Goal: Transaction & Acquisition: Purchase product/service

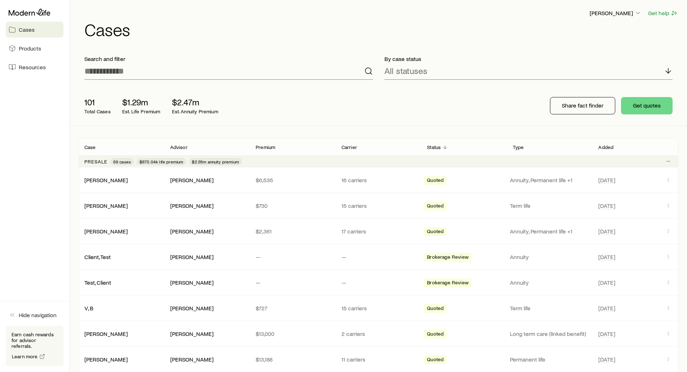
click at [261, 45] on div "[PERSON_NAME] Get help Cases" at bounding box center [379, 23] width 600 height 47
click at [35, 68] on span "Resources" at bounding box center [32, 66] width 27 height 7
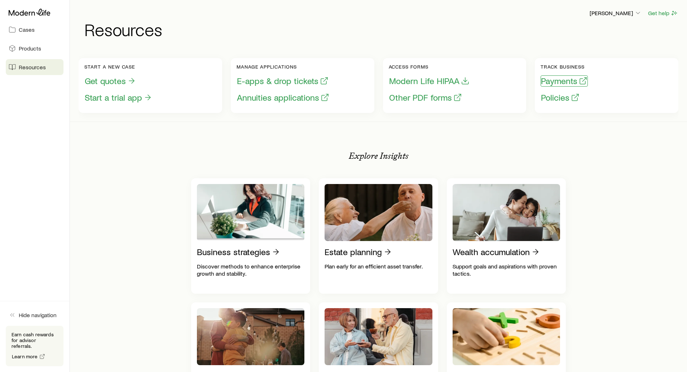
click at [550, 80] on button "Payments" at bounding box center [563, 80] width 47 height 11
click at [28, 33] on link "Cases" at bounding box center [35, 30] width 58 height 16
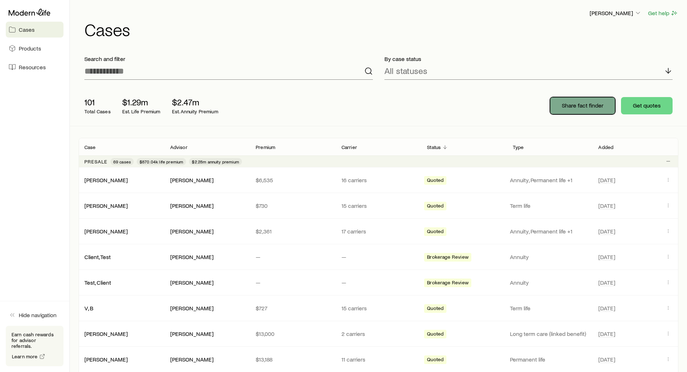
click at [578, 107] on p "Share fact finder" at bounding box center [582, 105] width 41 height 7
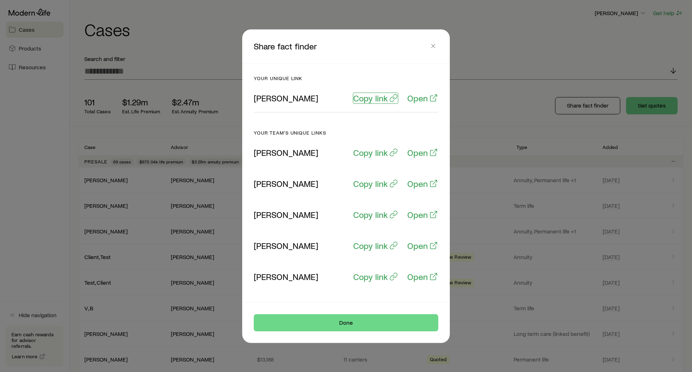
click at [368, 97] on p "Copy link" at bounding box center [370, 98] width 35 height 10
click at [340, 321] on button "Done" at bounding box center [346, 322] width 185 height 17
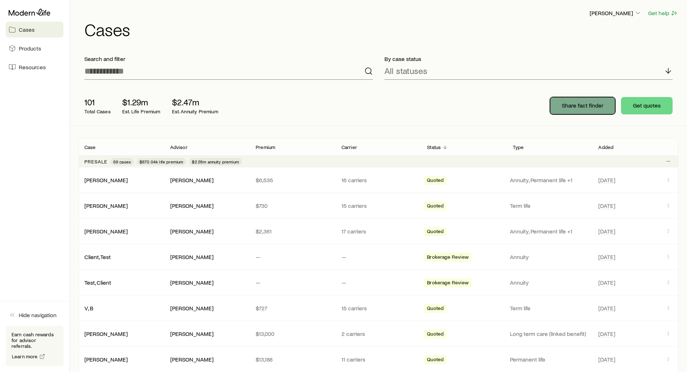
click at [569, 106] on p "Share fact finder" at bounding box center [582, 105] width 41 height 7
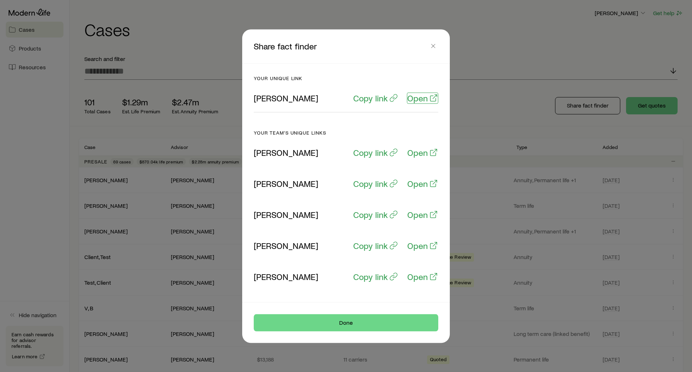
click at [424, 99] on p "Open" at bounding box center [417, 98] width 21 height 10
click at [378, 100] on p "Copy link" at bounding box center [370, 98] width 35 height 10
click at [437, 46] on icon "button" at bounding box center [433, 45] width 7 height 7
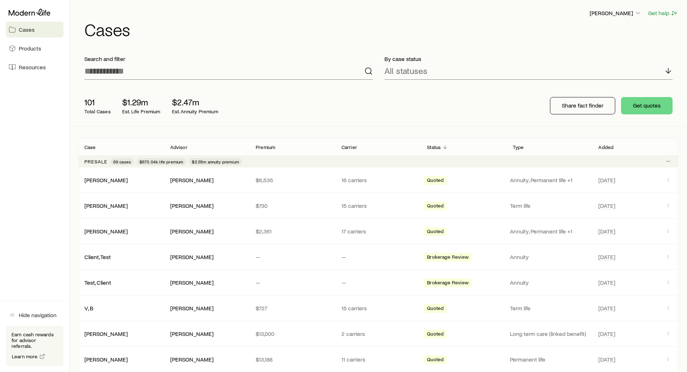
click at [452, 32] on h1 "Cases" at bounding box center [381, 29] width 594 height 17
click at [633, 16] on p "[PERSON_NAME]" at bounding box center [615, 12] width 52 height 7
click at [493, 26] on h1 "Cases" at bounding box center [381, 29] width 594 height 17
click at [306, 27] on h1 "Cases" at bounding box center [381, 29] width 594 height 17
click at [602, 17] on header "[PERSON_NAME] Get help Cases" at bounding box center [379, 23] width 600 height 29
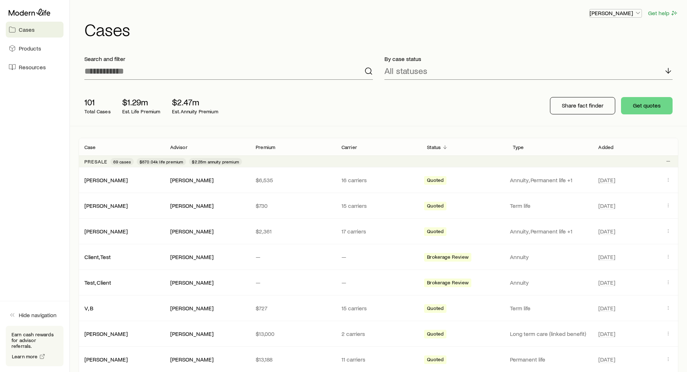
click at [602, 14] on p "[PERSON_NAME]" at bounding box center [615, 12] width 52 height 7
click at [584, 30] on span "Licenses and contracts" at bounding box center [600, 32] width 59 height 7
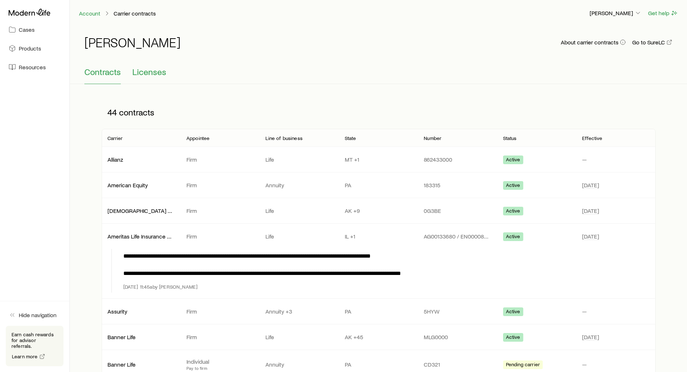
click at [149, 72] on span "Licenses" at bounding box center [149, 72] width 34 height 10
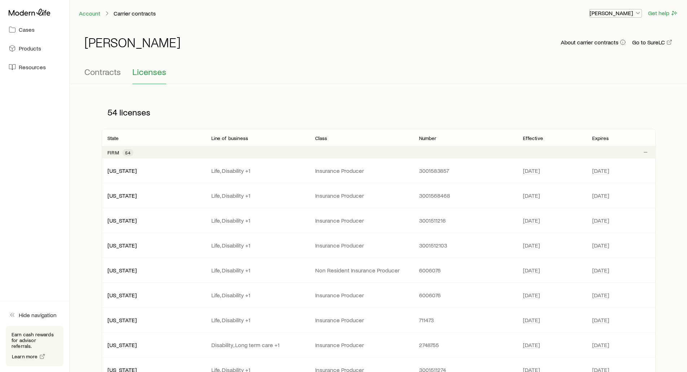
click at [601, 13] on p "[PERSON_NAME]" at bounding box center [615, 12] width 52 height 7
click at [608, 48] on span "Commission schedule" at bounding box center [599, 48] width 56 height 7
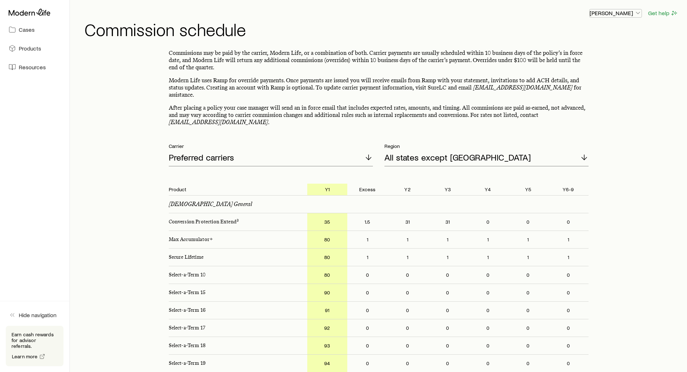
click at [608, 13] on p "[PERSON_NAME]" at bounding box center [615, 12] width 52 height 7
click at [575, 67] on span "Track payments" at bounding box center [591, 67] width 40 height 7
click at [510, 40] on div "[PERSON_NAME] Get help Commission schedule" at bounding box center [379, 23] width 600 height 47
click at [608, 13] on p "[PERSON_NAME]" at bounding box center [615, 12] width 52 height 7
click at [450, 19] on header "[PERSON_NAME] Get help Commission schedule" at bounding box center [379, 23] width 600 height 29
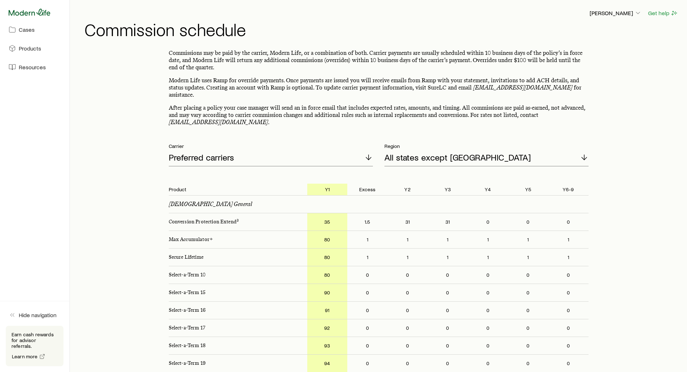
click at [31, 13] on icon at bounding box center [30, 12] width 42 height 7
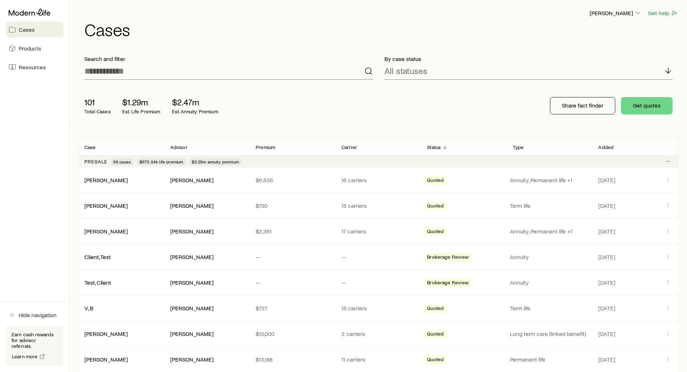
click at [270, 25] on h1 "Cases" at bounding box center [381, 29] width 594 height 17
click at [222, 93] on div "101 Total Cases $1.29m Est. Life Premium $2.47m Est. Annuity Premium" at bounding box center [194, 105] width 231 height 29
click at [25, 52] on link "Products" at bounding box center [35, 48] width 58 height 16
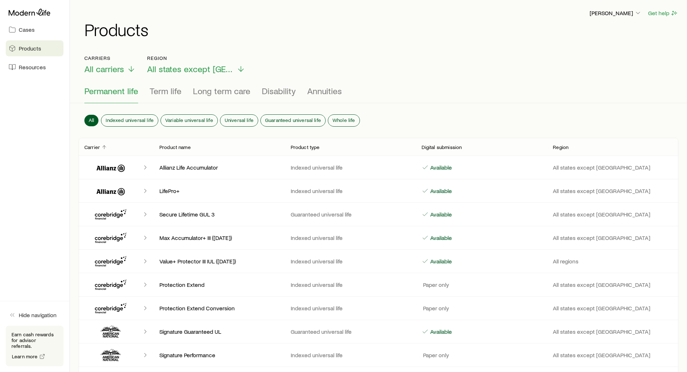
click at [107, 93] on span "Permanent life" at bounding box center [111, 91] width 54 height 10
click at [111, 93] on span "Permanent life" at bounding box center [111, 91] width 54 height 10
click at [154, 94] on span "Term life" at bounding box center [166, 91] width 32 height 10
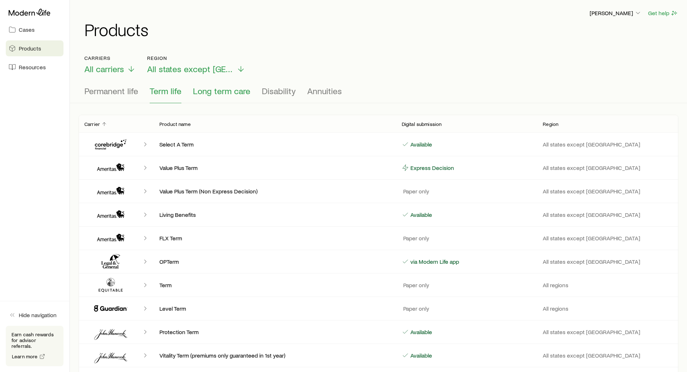
click at [208, 94] on span "Long term care" at bounding box center [221, 91] width 57 height 10
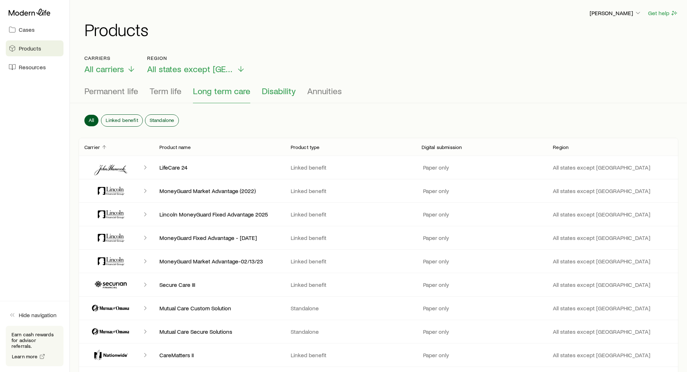
click at [271, 94] on span "Disability" at bounding box center [279, 91] width 34 height 10
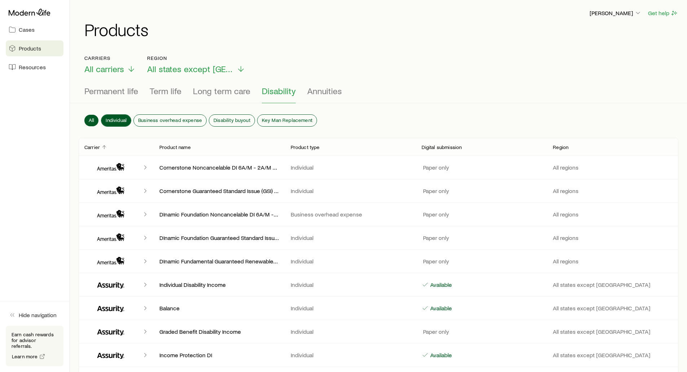
drag, startPoint x: 110, startPoint y: 114, endPoint x: 115, endPoint y: 116, distance: 5.8
click at [110, 117] on span "Individual" at bounding box center [116, 120] width 21 height 6
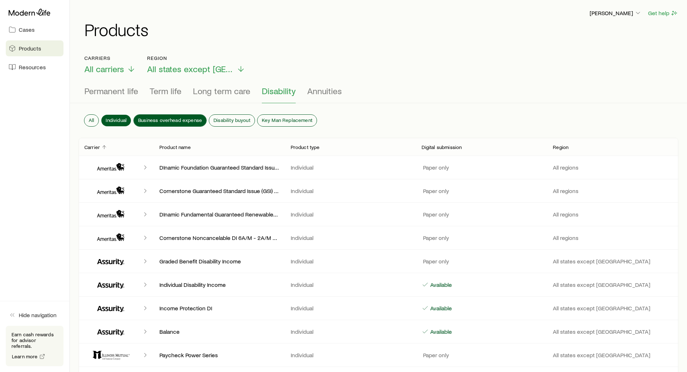
click at [150, 117] on span "Business overhead expense" at bounding box center [170, 120] width 64 height 6
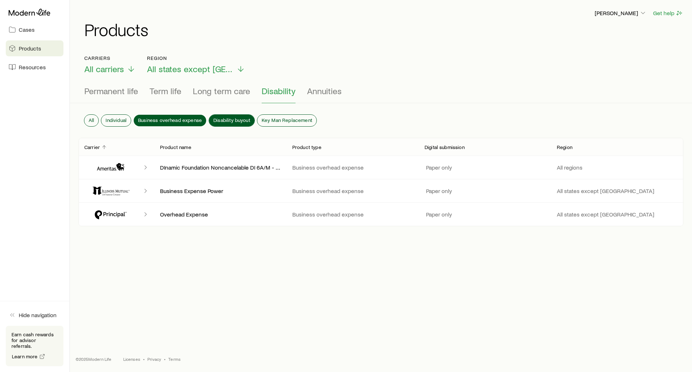
click at [229, 119] on span "Disability buyout" at bounding box center [231, 120] width 37 height 6
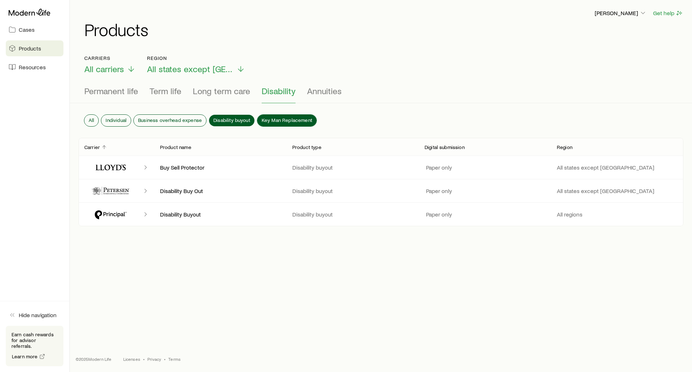
click at [273, 119] on span "Key Man Replacement" at bounding box center [287, 120] width 50 height 6
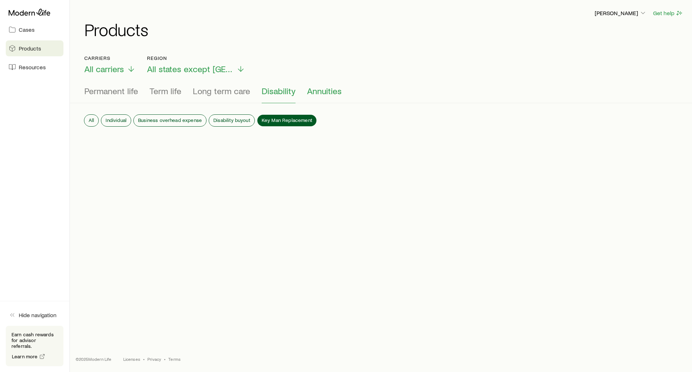
click at [323, 90] on span "Annuities" at bounding box center [324, 91] width 35 height 10
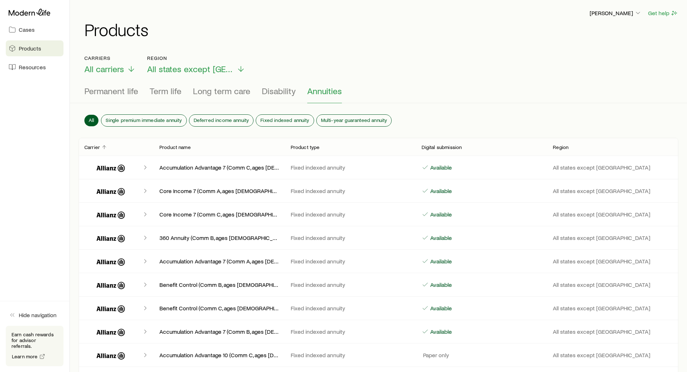
drag, startPoint x: 282, startPoint y: 51, endPoint x: 274, endPoint y: 48, distance: 7.8
click at [34, 67] on span "Resources" at bounding box center [32, 66] width 27 height 7
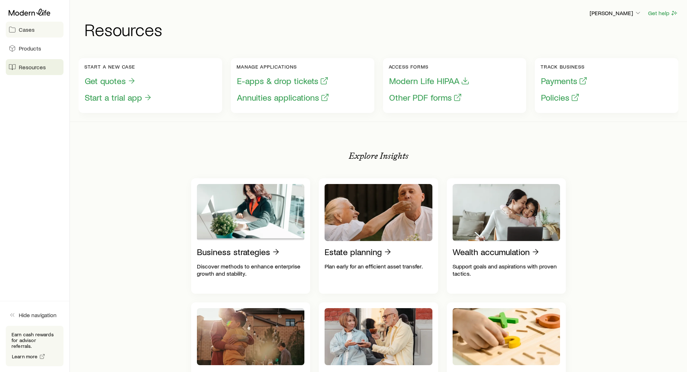
click at [26, 33] on link "Cases" at bounding box center [35, 30] width 58 height 16
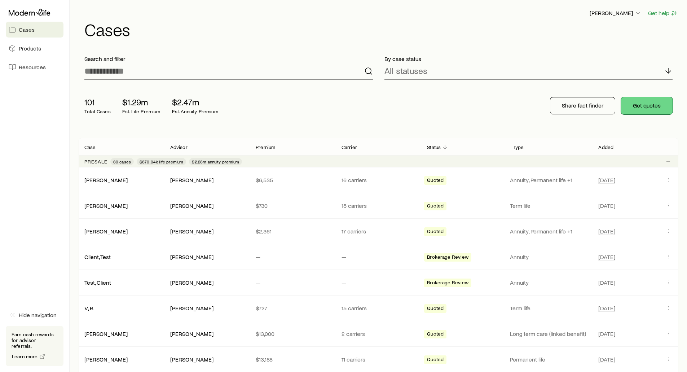
click at [646, 106] on button "Get quotes" at bounding box center [647, 105] width 52 height 17
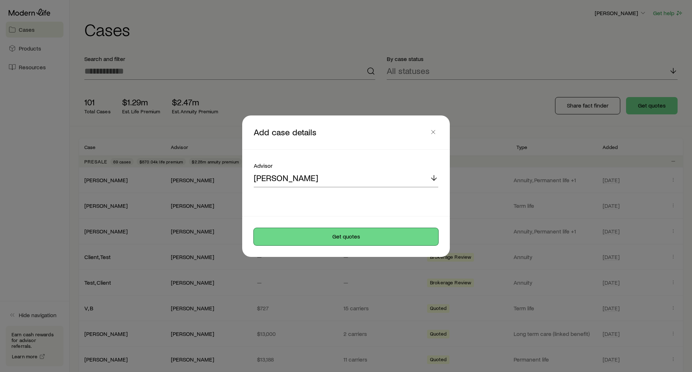
click at [330, 240] on button "Get quotes" at bounding box center [346, 236] width 185 height 17
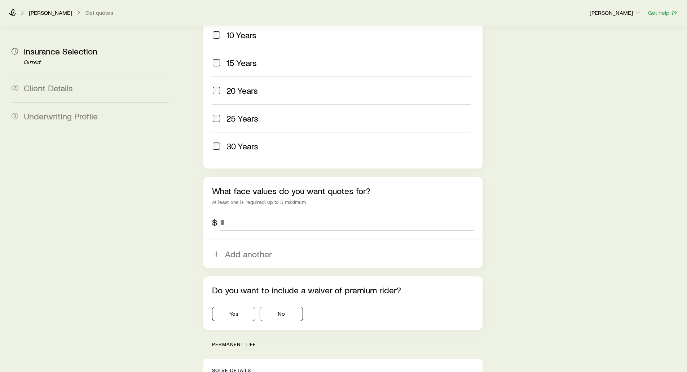
scroll to position [361, 0]
click at [243, 212] on input "tel" at bounding box center [346, 220] width 253 height 17
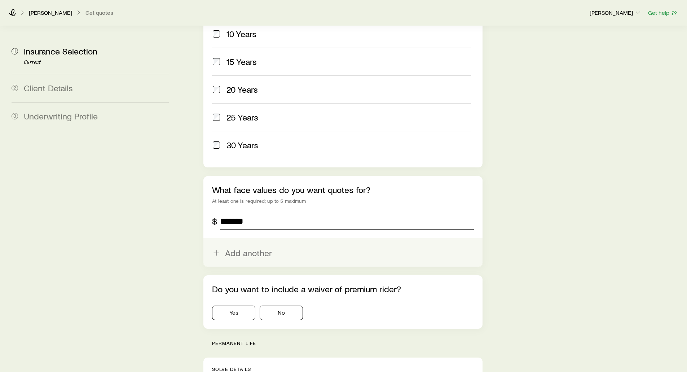
type input "*******"
click at [233, 239] on button "Add another" at bounding box center [342, 252] width 279 height 27
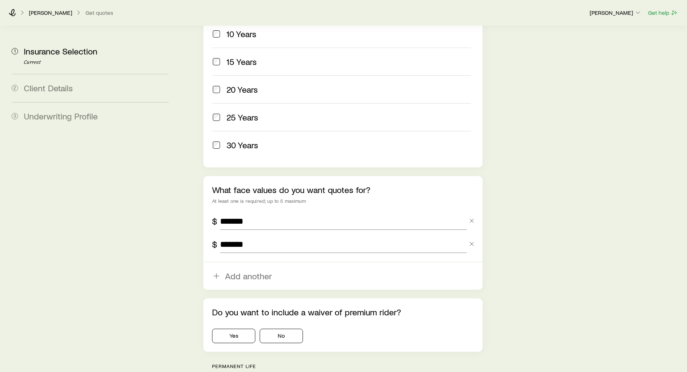
type input "*******"
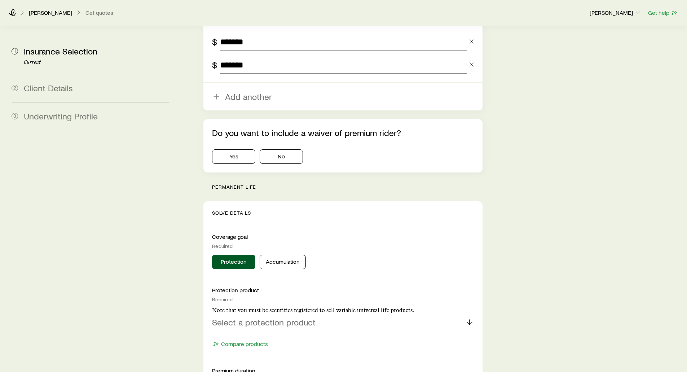
scroll to position [541, 0]
click at [281, 148] on button "No" at bounding box center [281, 155] width 43 height 14
drag, startPoint x: 260, startPoint y: 166, endPoint x: 214, endPoint y: 166, distance: 45.8
click at [214, 183] on p "permanent life" at bounding box center [347, 186] width 270 height 6
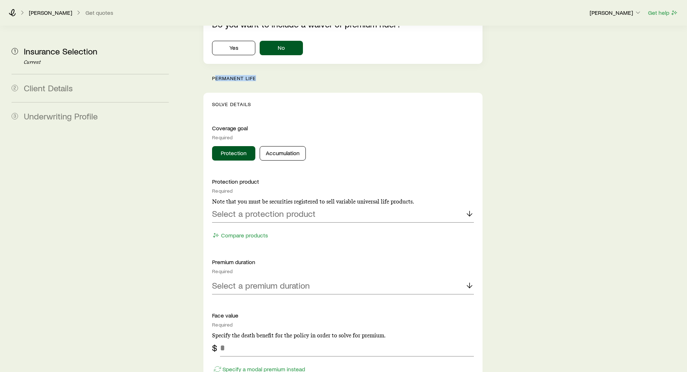
scroll to position [649, 0]
click at [224, 145] on button "Protection" at bounding box center [233, 152] width 43 height 14
click at [250, 208] on p "Select a protection product" at bounding box center [263, 213] width 103 height 10
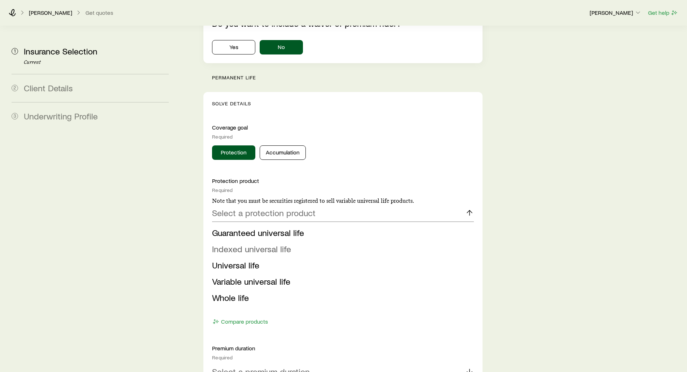
click at [229, 243] on span "Indexed universal life" at bounding box center [251, 248] width 79 height 10
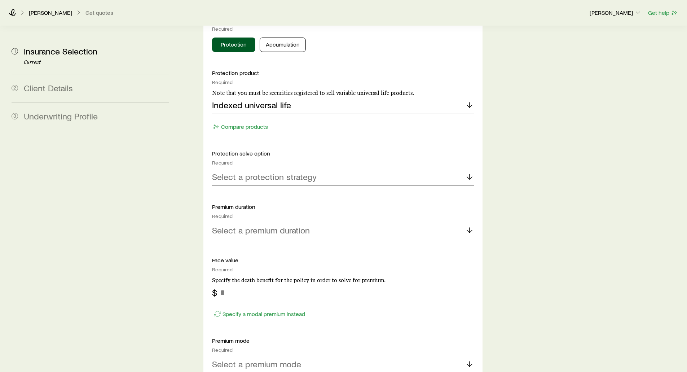
scroll to position [757, 0]
click at [235, 122] on button "Compare products" at bounding box center [240, 126] width 56 height 8
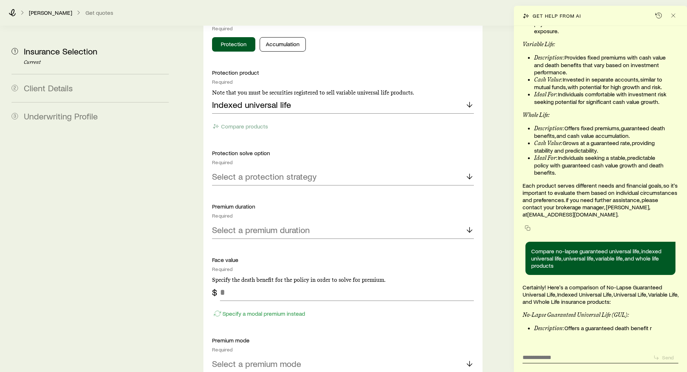
scroll to position [82938, 0]
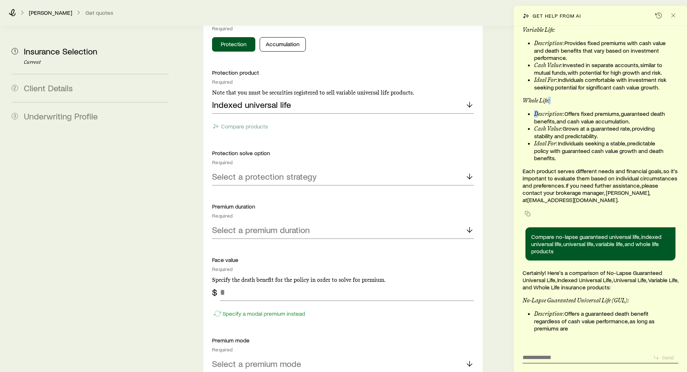
click at [515, 104] on div "What carrier will accept someone with [MEDICAL_DATA] For individuals living wit…" at bounding box center [600, 179] width 173 height 306
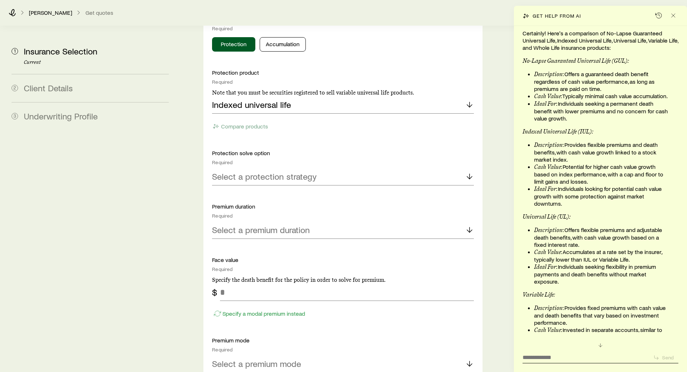
scroll to position [81935, 0]
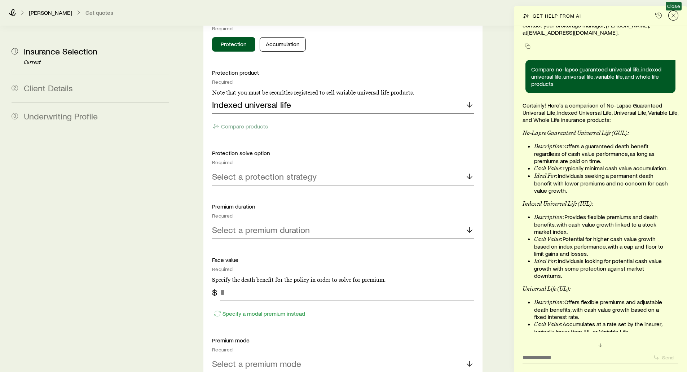
click at [672, 12] on icon "Close" at bounding box center [673, 15] width 7 height 7
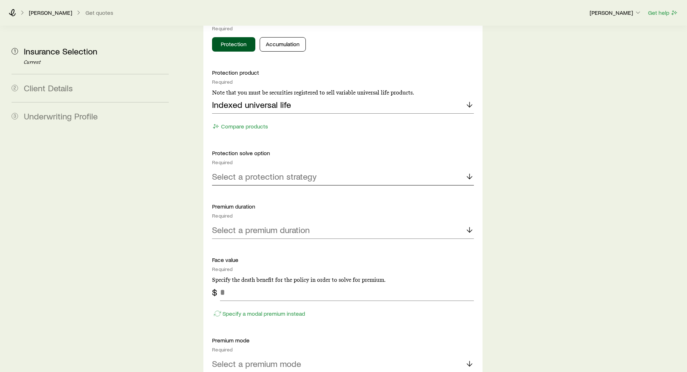
click at [234, 171] on p "Select a protection strategy" at bounding box center [264, 176] width 105 height 10
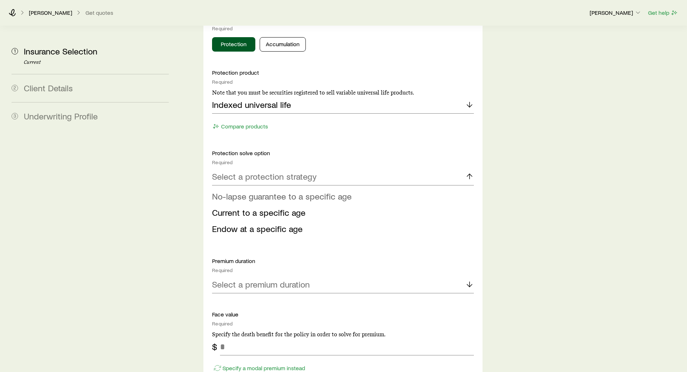
click at [228, 191] on span "No-lapse guarantee to a specific age" at bounding box center [282, 196] width 140 height 10
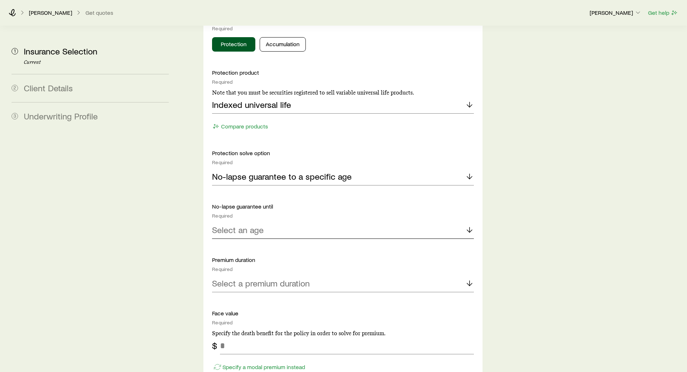
click at [226, 225] on p "Select an age" at bounding box center [238, 230] width 52 height 10
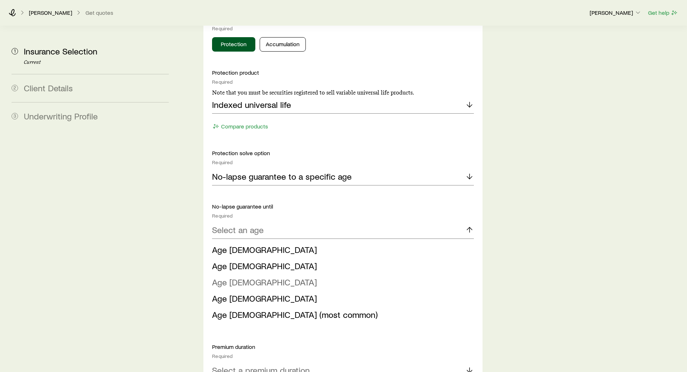
click at [228, 277] on span "Age [DEMOGRAPHIC_DATA]" at bounding box center [264, 282] width 105 height 10
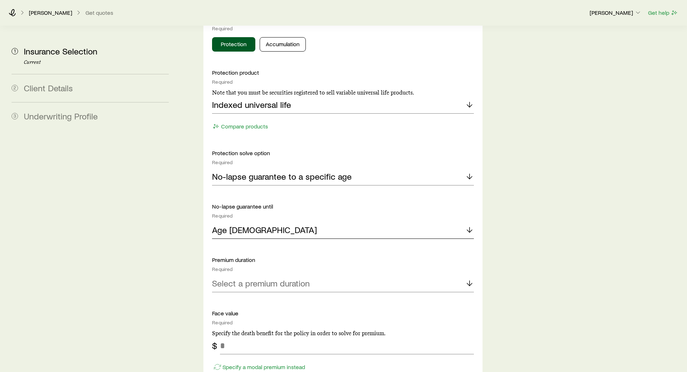
click at [258, 221] on div "Age [DEMOGRAPHIC_DATA]" at bounding box center [342, 229] width 261 height 17
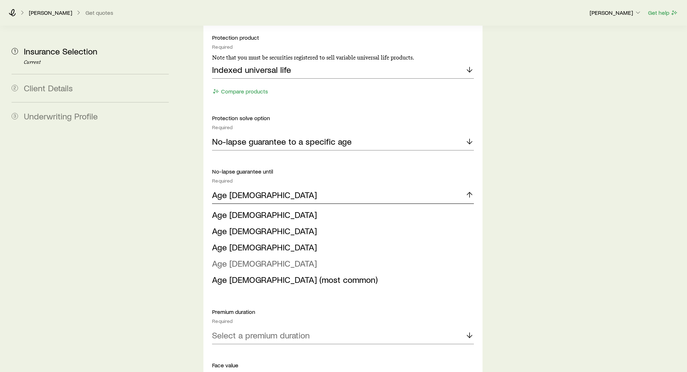
scroll to position [793, 0]
click at [167, 182] on aside "1 Insurance Selection Current 2 Client Details 3 Underwriting Profile" at bounding box center [90, 121] width 169 height 1777
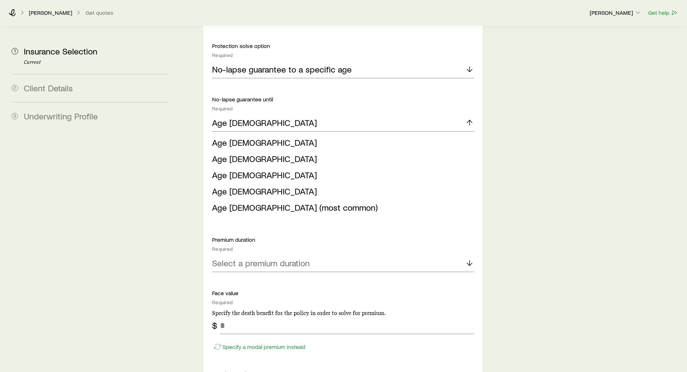
scroll to position [865, 0]
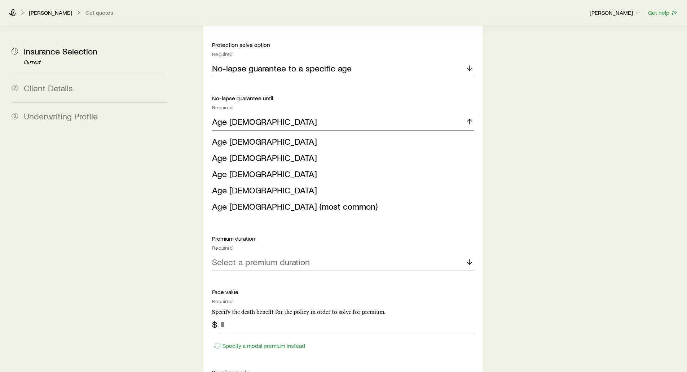
click at [170, 203] on aside "1 Insurance Selection Current 2 Client Details 3 Underwriting Profile" at bounding box center [90, 49] width 169 height 1777
click at [260, 257] on p "Select a premium duration" at bounding box center [261, 262] width 98 height 10
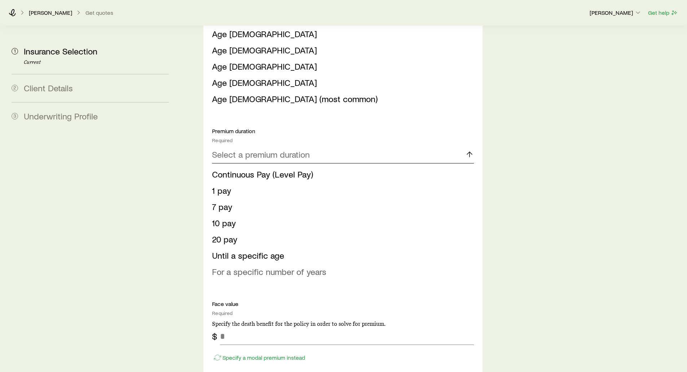
scroll to position [973, 0]
click at [242, 168] on span "Continuous Pay (Level Pay)" at bounding box center [262, 173] width 101 height 10
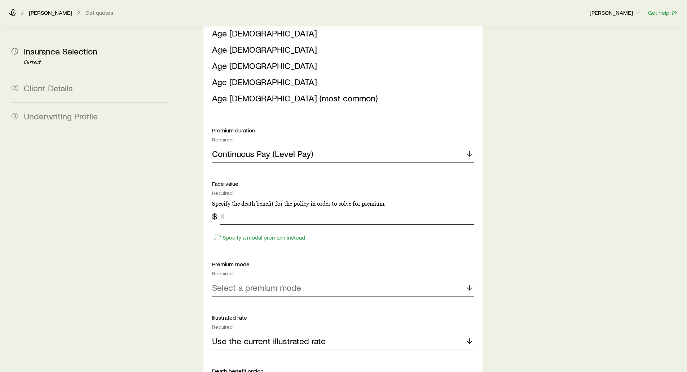
click at [234, 207] on input "tel" at bounding box center [346, 215] width 253 height 17
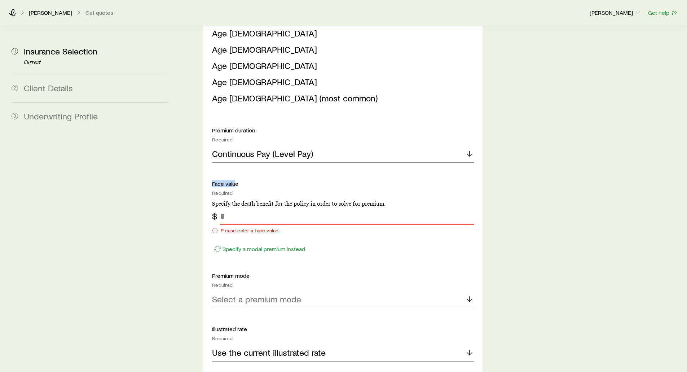
drag, startPoint x: 236, startPoint y: 161, endPoint x: 206, endPoint y: 161, distance: 30.6
click at [206, 161] on div "Solve Details Coverage goal Required Protection Accumulation Protection product…" at bounding box center [342, 202] width 279 height 871
click at [234, 245] on p "Specify a modal premium instead" at bounding box center [263, 248] width 83 height 7
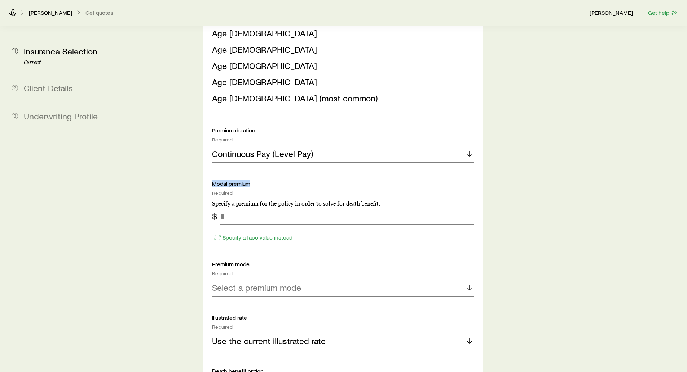
drag, startPoint x: 236, startPoint y: 162, endPoint x: 213, endPoint y: 162, distance: 23.1
click at [213, 180] on p "Modal premium" at bounding box center [342, 183] width 261 height 7
drag, startPoint x: 235, startPoint y: 217, endPoint x: 235, endPoint y: 206, distance: 10.8
click at [235, 234] on p "Specify a face value instead" at bounding box center [257, 237] width 70 height 7
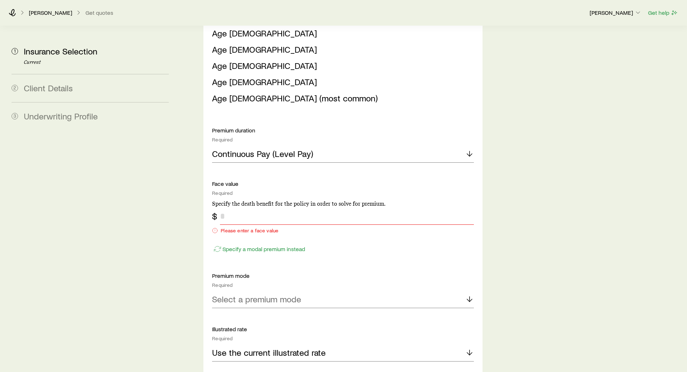
click at [236, 207] on input "tel" at bounding box center [346, 215] width 253 height 17
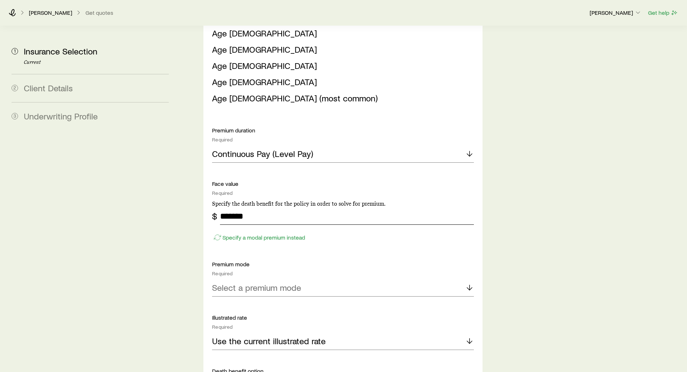
type input "*******"
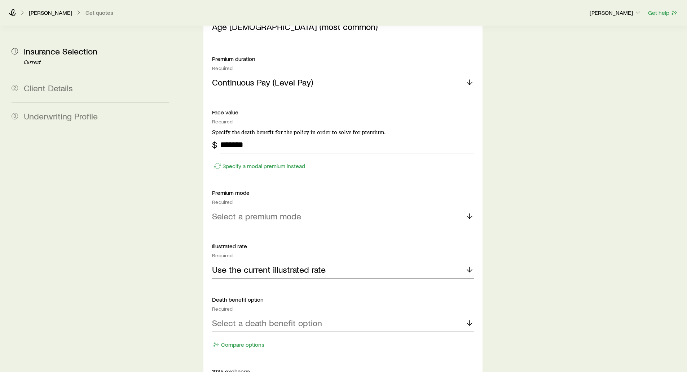
scroll to position [1046, 0]
click at [268, 210] on p "Select a premium mode" at bounding box center [256, 215] width 89 height 10
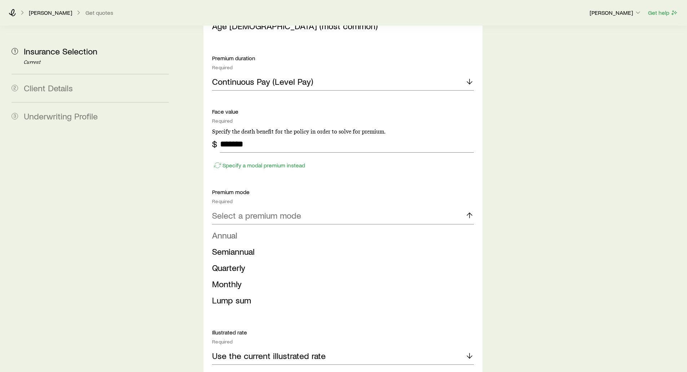
click at [233, 230] on span "Annual" at bounding box center [224, 235] width 25 height 10
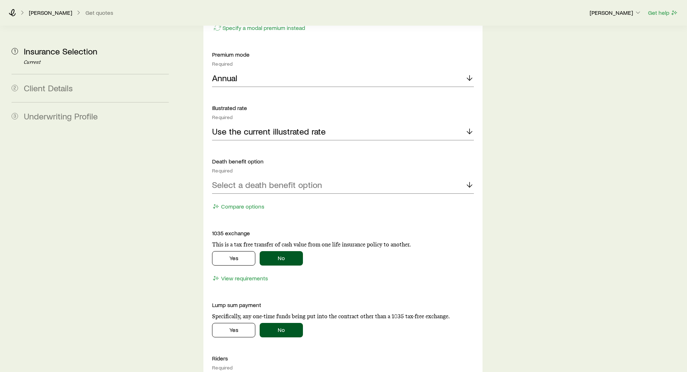
scroll to position [1190, 0]
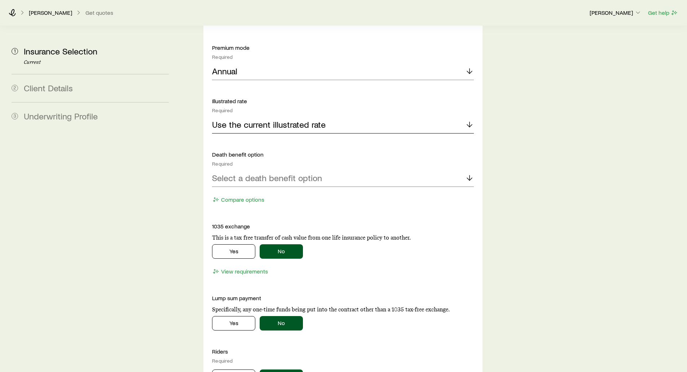
click at [253, 119] on p "Use the current illustrated rate" at bounding box center [269, 124] width 114 height 10
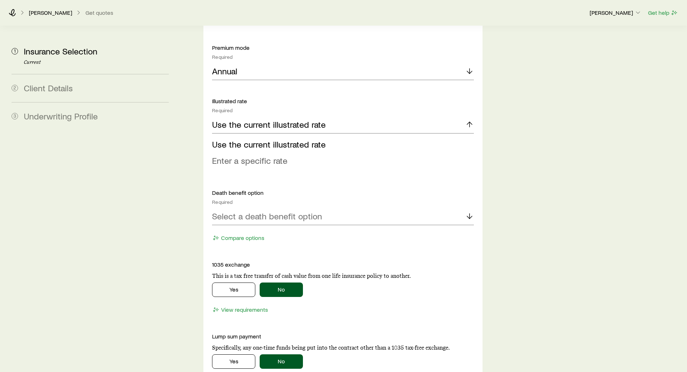
click at [235, 155] on span "Enter a specific rate" at bounding box center [249, 160] width 75 height 10
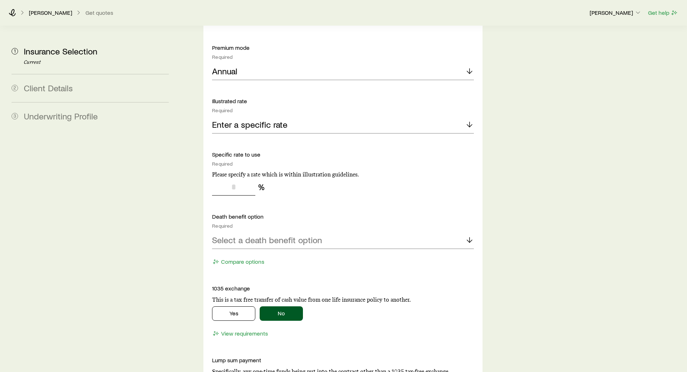
click at [234, 178] on input "tel" at bounding box center [233, 186] width 43 height 17
type input "*"
click at [235, 119] on p "Enter a specific rate" at bounding box center [249, 124] width 75 height 10
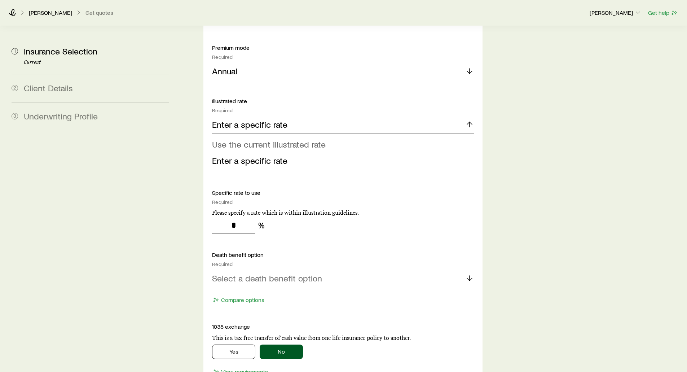
click at [232, 139] on span "Use the current illustrated rate" at bounding box center [269, 144] width 114 height 10
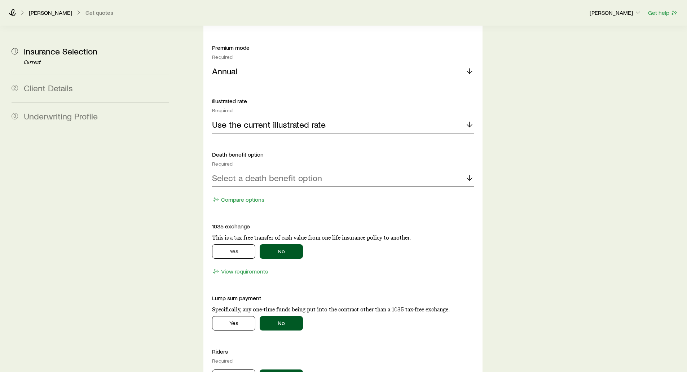
click at [237, 169] on div "Select a death benefit option" at bounding box center [342, 177] width 261 height 17
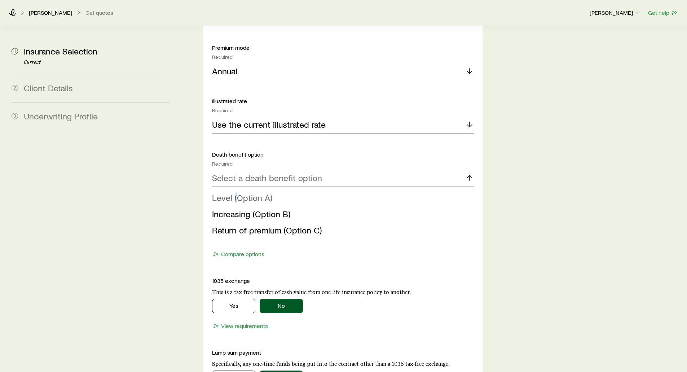
click at [235, 192] on span "Level (Option A)" at bounding box center [242, 197] width 60 height 10
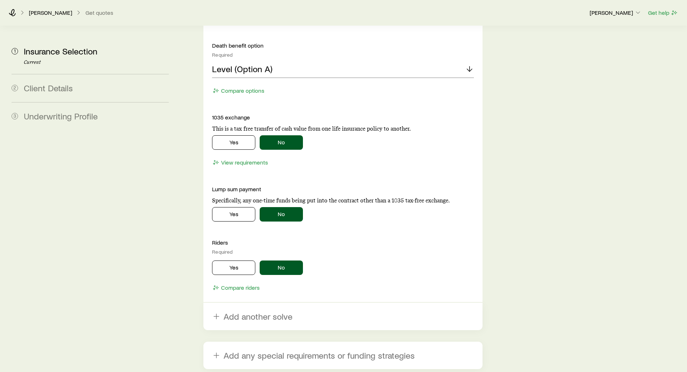
scroll to position [1298, 0]
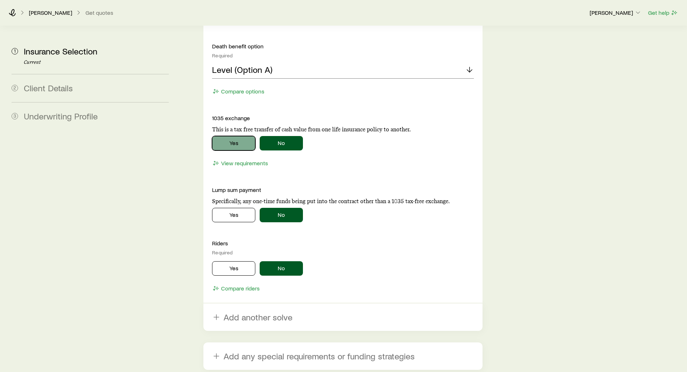
click at [228, 136] on button "Yes" at bounding box center [233, 143] width 43 height 14
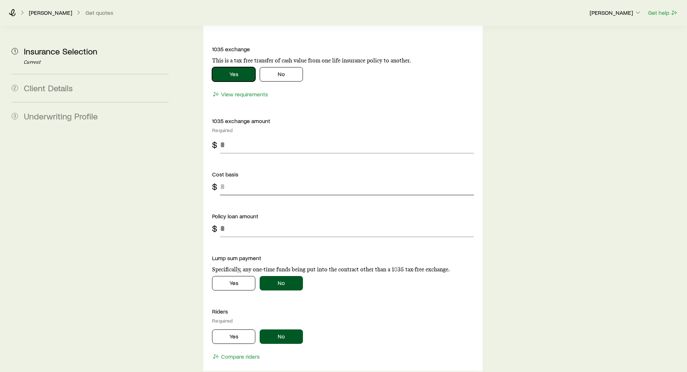
scroll to position [1370, 0]
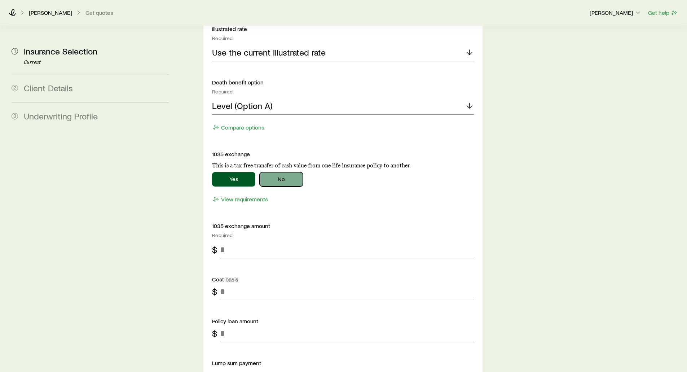
click at [284, 172] on button "No" at bounding box center [281, 179] width 43 height 14
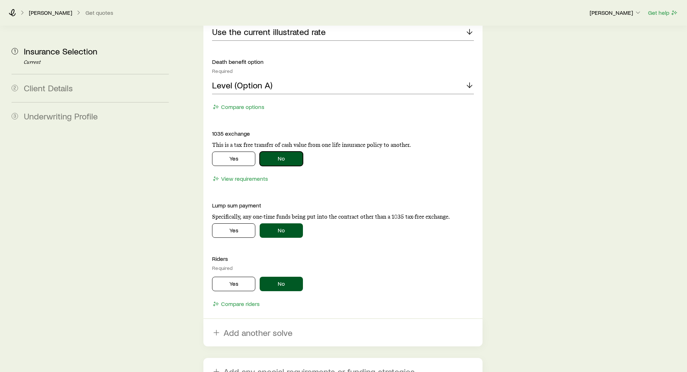
scroll to position [1334, 0]
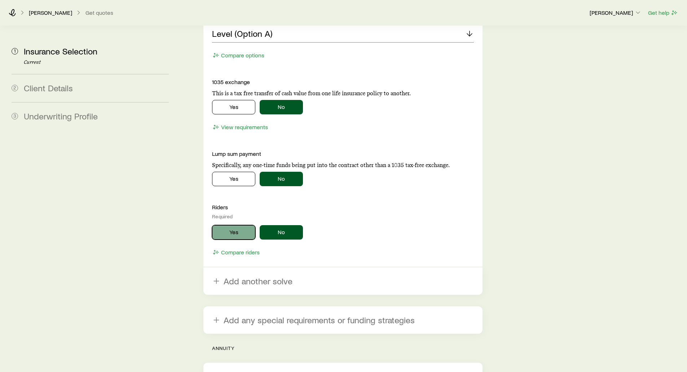
click at [229, 225] on button "Yes" at bounding box center [233, 232] width 43 height 14
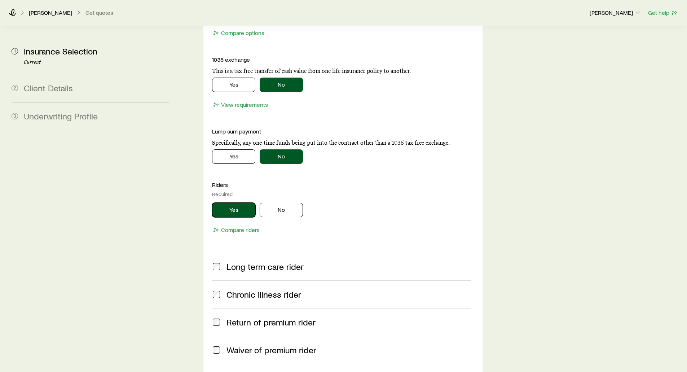
scroll to position [1406, 0]
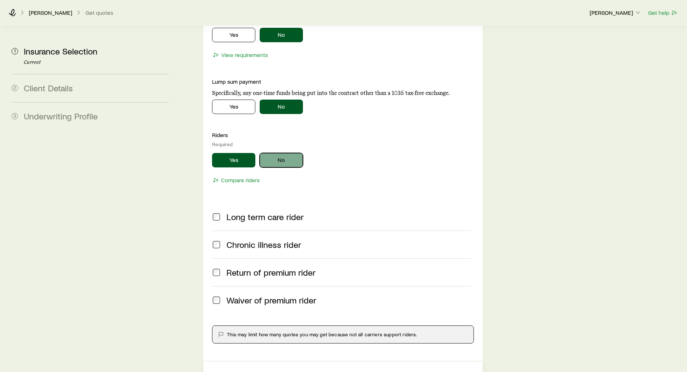
click at [292, 153] on button "No" at bounding box center [281, 160] width 43 height 14
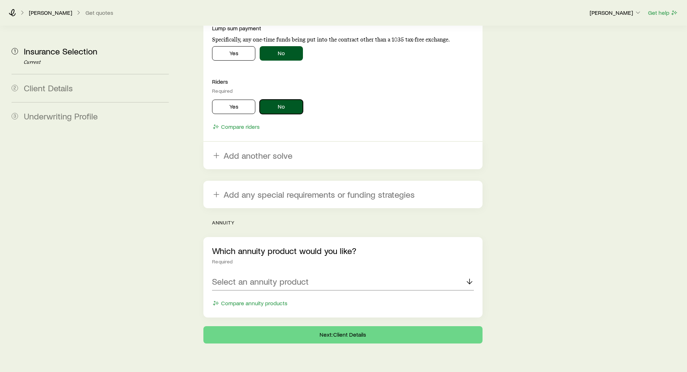
scroll to position [1460, 0]
drag, startPoint x: 237, startPoint y: 206, endPoint x: 200, endPoint y: 202, distance: 37.3
click at [228, 237] on div "Which annuity product would you like? Required Select an annuity product Compar…" at bounding box center [342, 277] width 279 height 80
click at [237, 276] on p "Select an annuity product" at bounding box center [260, 281] width 97 height 10
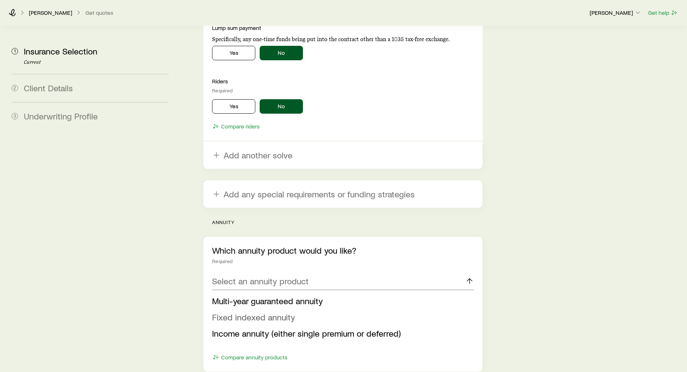
click at [222, 312] on span "Fixed indexed annuity" at bounding box center [253, 317] width 83 height 10
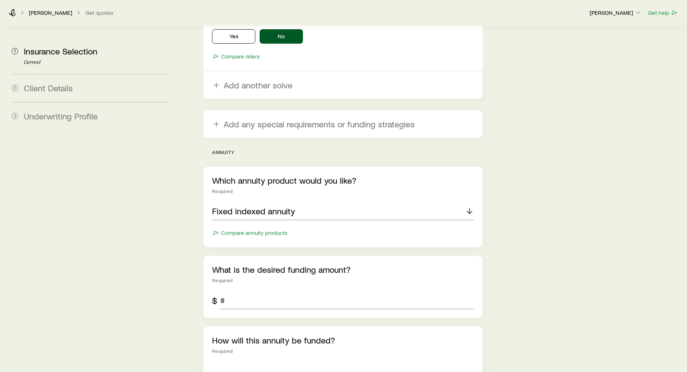
scroll to position [1532, 0]
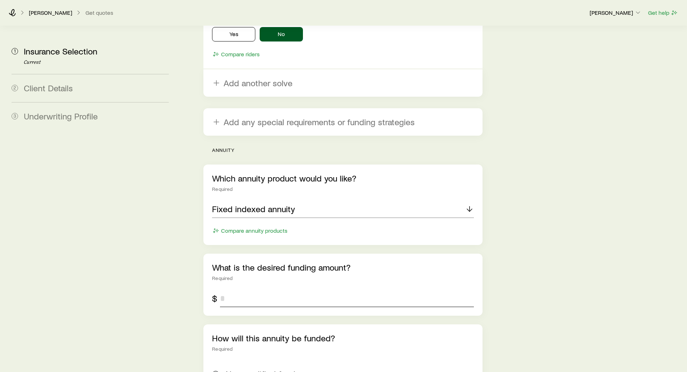
click at [253, 290] on input "tel" at bounding box center [346, 298] width 253 height 17
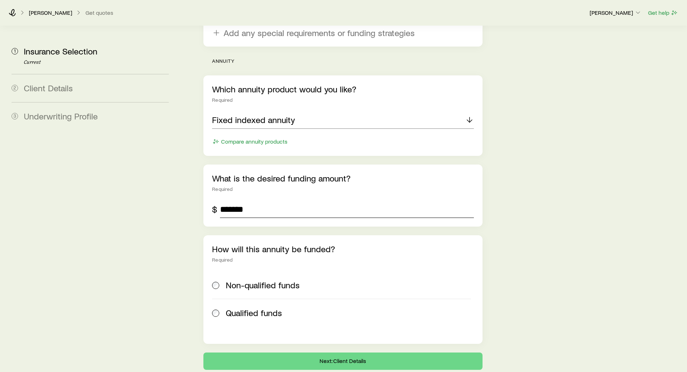
scroll to position [1640, 0]
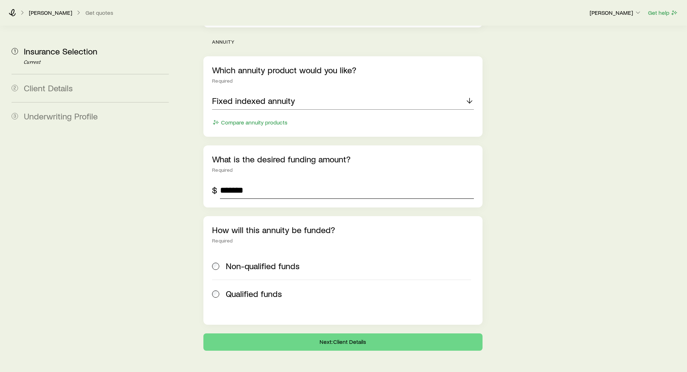
type input "*******"
click at [346, 333] on button "Next: Client Details" at bounding box center [342, 341] width 279 height 17
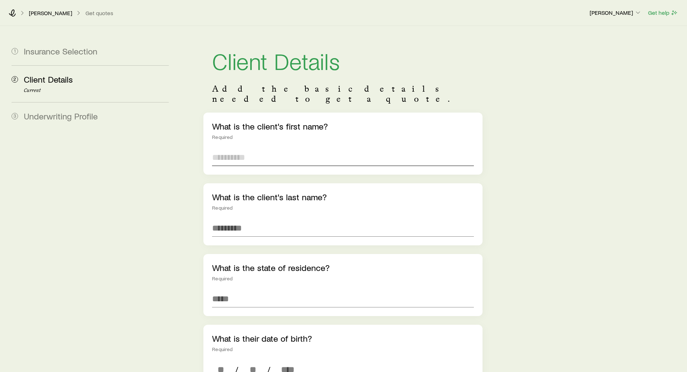
click at [234, 149] on input "text" at bounding box center [342, 157] width 261 height 17
type input "*****"
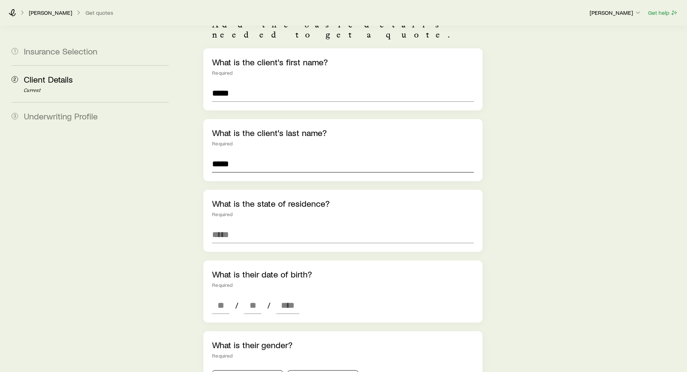
scroll to position [72, 0]
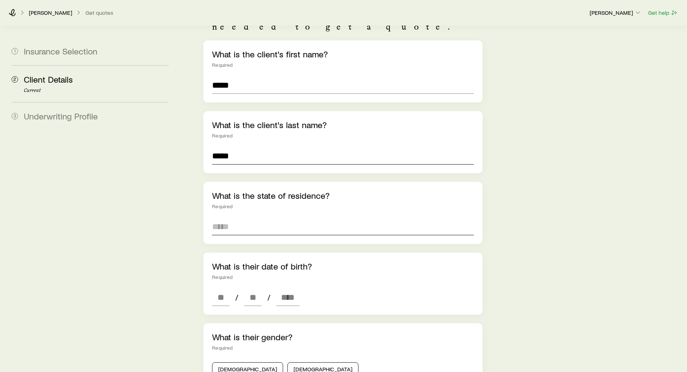
type input "*****"
click at [230, 218] on input at bounding box center [342, 226] width 261 height 17
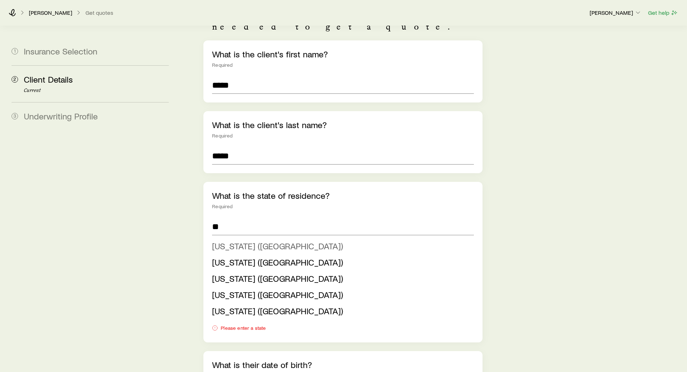
click at [251, 240] on span "[US_STATE] ([GEOGRAPHIC_DATA])" at bounding box center [277, 245] width 131 height 10
type input "**********"
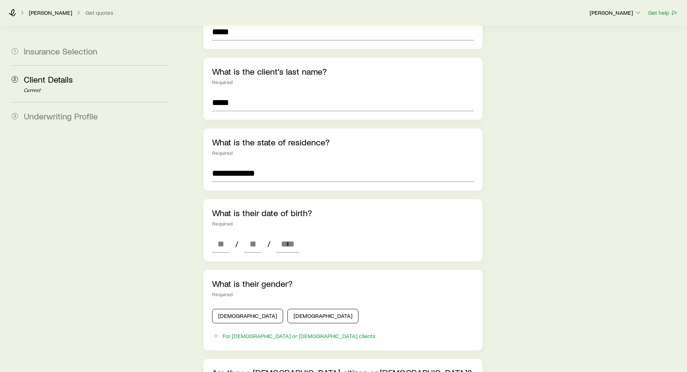
scroll to position [144, 0]
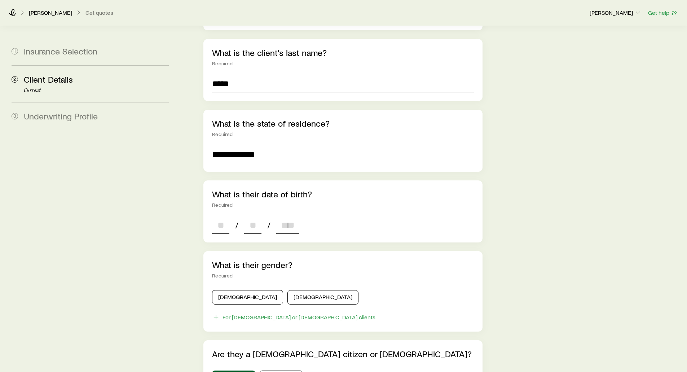
click at [222, 216] on input at bounding box center [220, 224] width 17 height 17
type input "**"
type input "****"
type input "*"
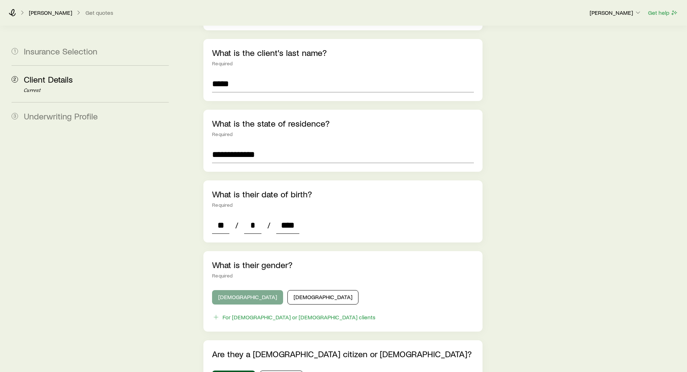
type input "****"
drag, startPoint x: 226, startPoint y: 284, endPoint x: 212, endPoint y: 257, distance: 30.5
click at [227, 290] on button "[DEMOGRAPHIC_DATA]" at bounding box center [247, 297] width 71 height 14
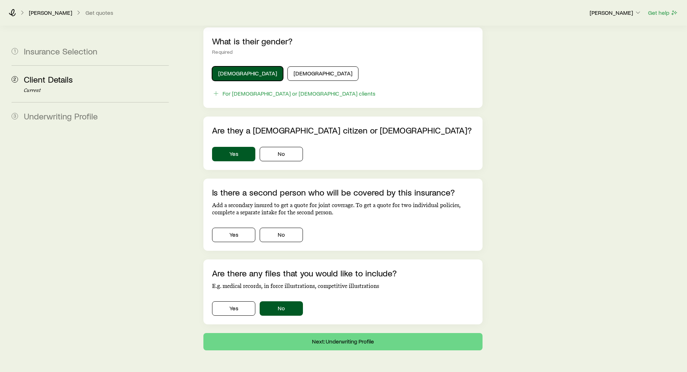
scroll to position [385, 0]
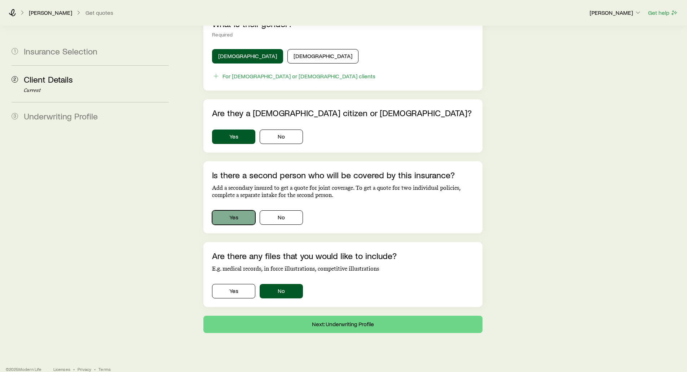
click at [225, 210] on button "Yes" at bounding box center [233, 217] width 43 height 14
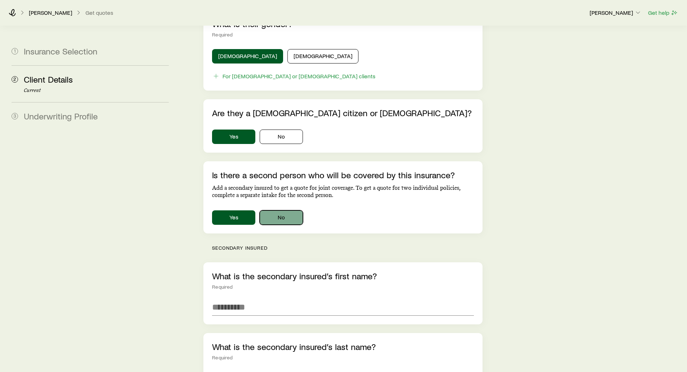
click at [281, 210] on button "No" at bounding box center [281, 217] width 43 height 14
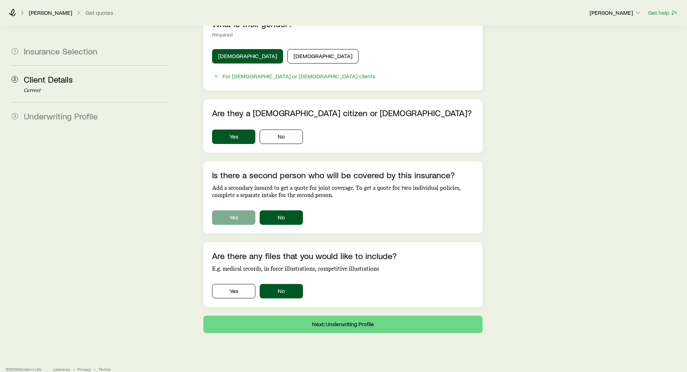
drag, startPoint x: 226, startPoint y: 198, endPoint x: 226, endPoint y: 203, distance: 4.7
click at [226, 202] on div "Is there a second person who will be covered by this insurance? Add a secondary…" at bounding box center [342, 197] width 279 height 72
click at [226, 210] on button "Yes" at bounding box center [233, 217] width 43 height 14
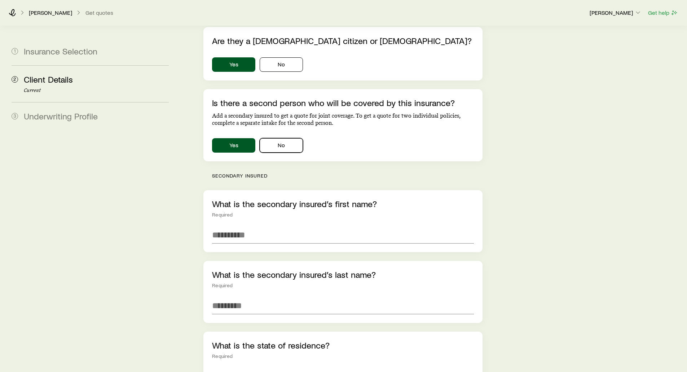
click at [270, 141] on button "No" at bounding box center [281, 145] width 43 height 14
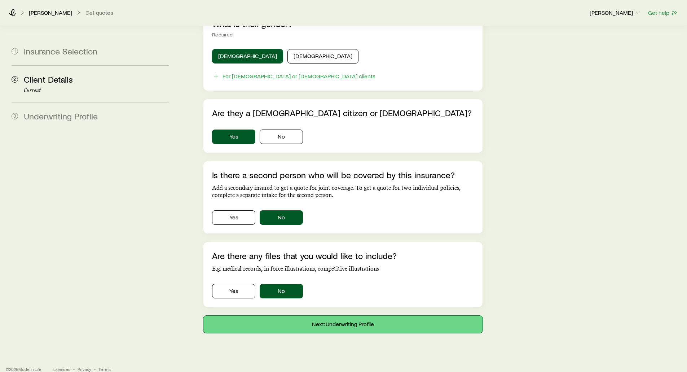
click at [339, 315] on button "Next: Underwriting Profile" at bounding box center [342, 323] width 279 height 17
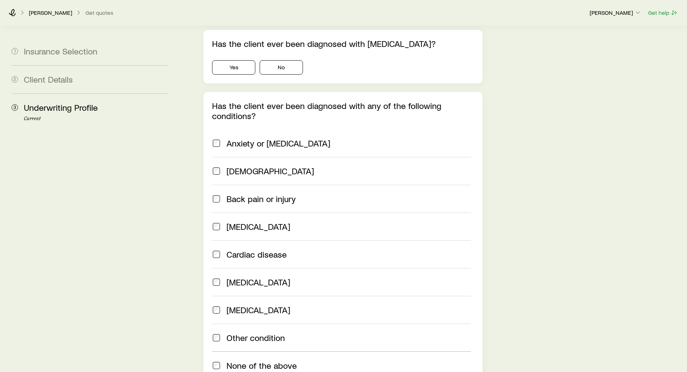
scroll to position [505, 0]
click at [217, 167] on span at bounding box center [216, 172] width 9 height 10
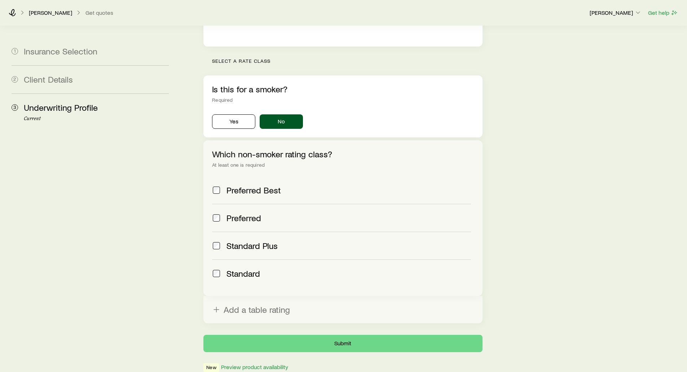
scroll to position [224, 0]
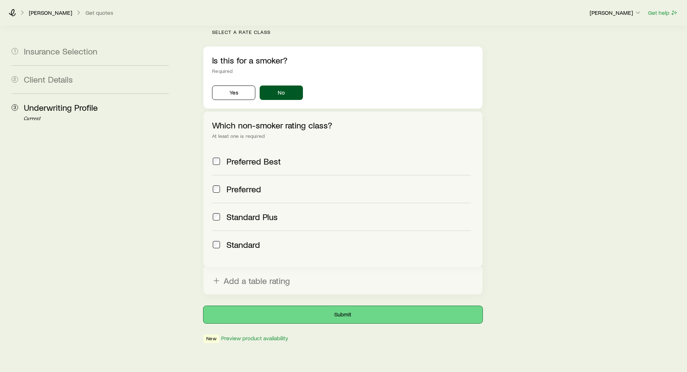
click at [338, 306] on button "Submit" at bounding box center [342, 314] width 279 height 17
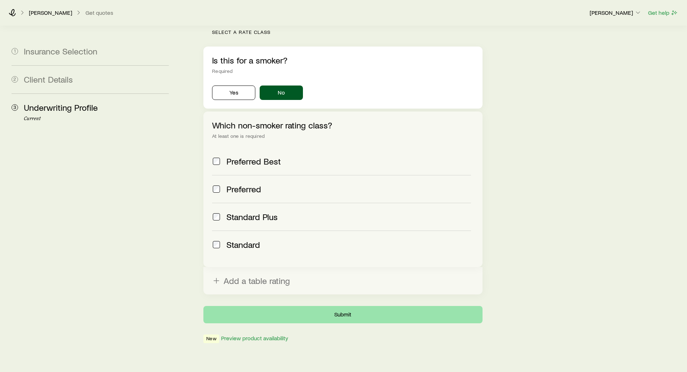
scroll to position [0, 0]
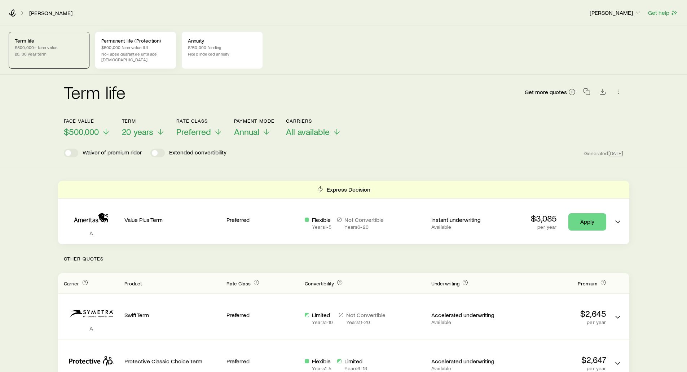
click at [103, 42] on p "Permanent life (Protection)" at bounding box center [135, 41] width 69 height 6
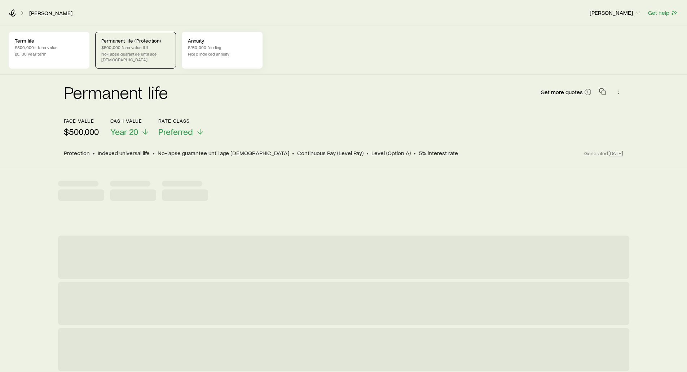
click at [206, 42] on div "[PERSON_NAME] [PERSON_NAME] Get help Term life $500,000+ face value 20, 30 year…" at bounding box center [343, 233] width 687 height 466
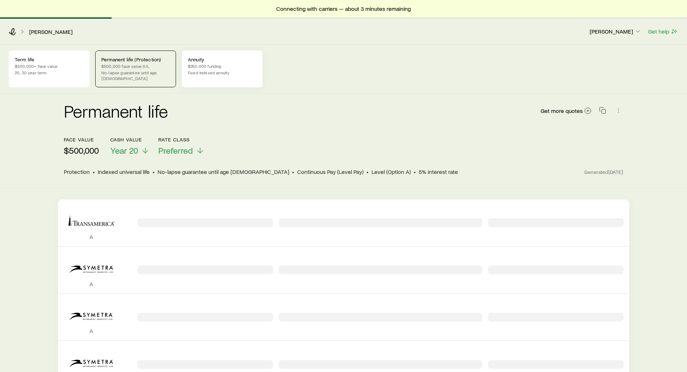
click at [219, 68] on p "$250,000 funding" at bounding box center [222, 66] width 69 height 6
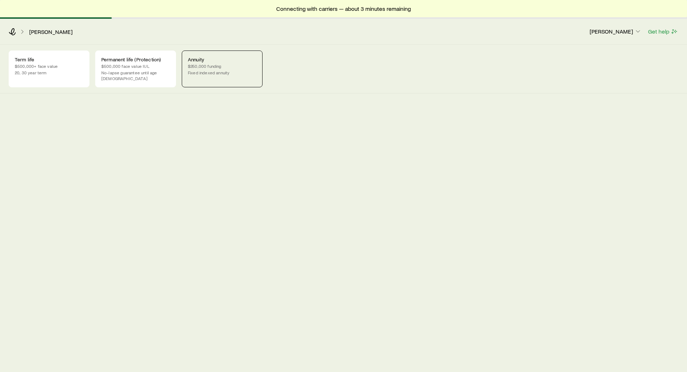
drag, startPoint x: 139, startPoint y: 65, endPoint x: 194, endPoint y: 64, distance: 55.2
click at [140, 65] on p "$500,000 face value IUL" at bounding box center [135, 66] width 69 height 6
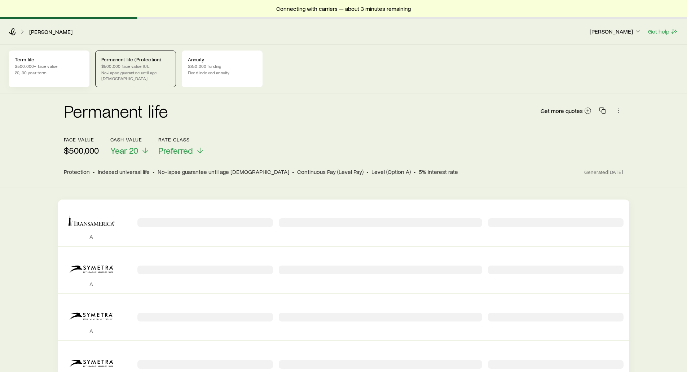
click at [39, 59] on p "Term life" at bounding box center [49, 60] width 69 height 6
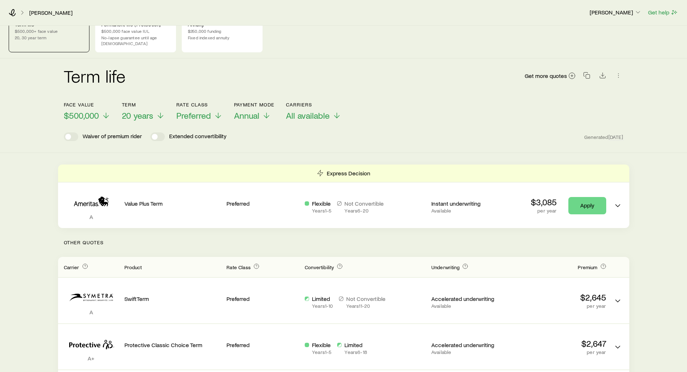
scroll to position [36, 0]
click at [73, 109] on span "$500,000" at bounding box center [81, 114] width 35 height 10
click at [74, 110] on span "$750,000" at bounding box center [81, 114] width 34 height 10
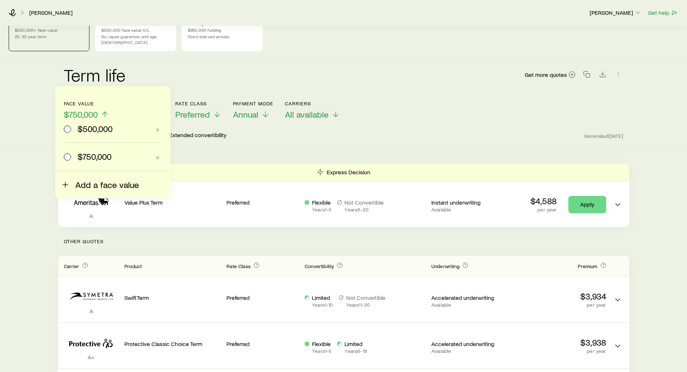
click at [80, 184] on span "Add a face value" at bounding box center [106, 185] width 63 height 10
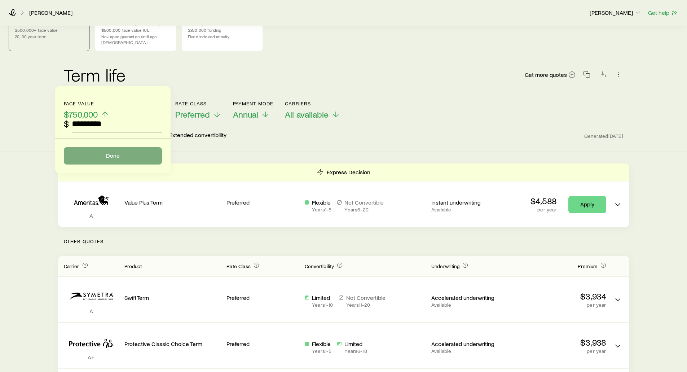
type input "*********"
click at [110, 153] on button "Done" at bounding box center [113, 155] width 98 height 17
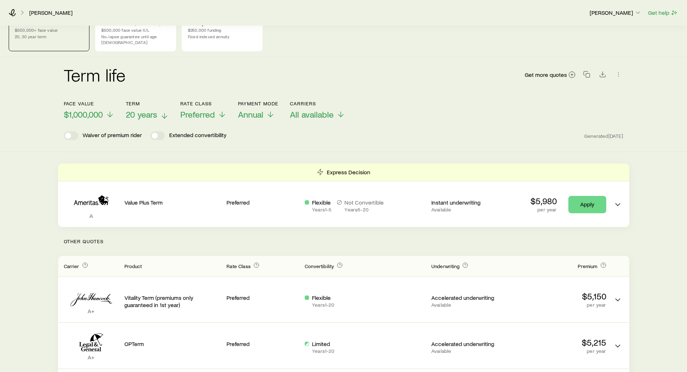
click at [134, 110] on span "20 years" at bounding box center [141, 114] width 31 height 10
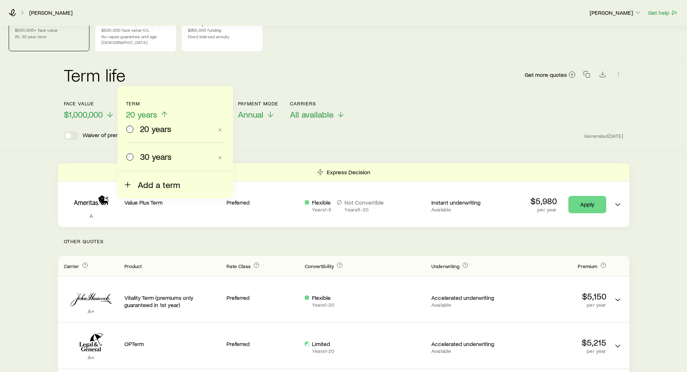
click at [143, 184] on span "Add a term" at bounding box center [159, 185] width 42 height 10
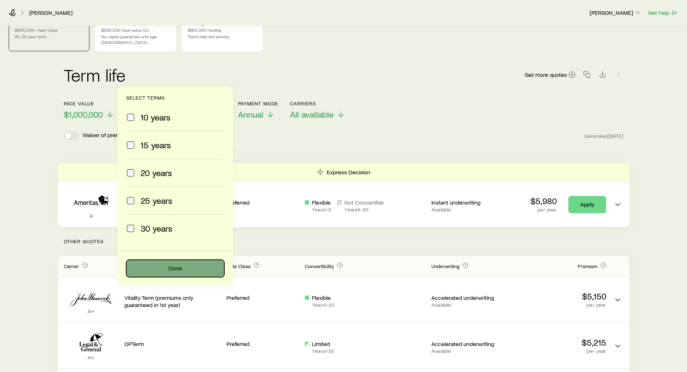
click at [185, 273] on button "Done" at bounding box center [175, 268] width 98 height 17
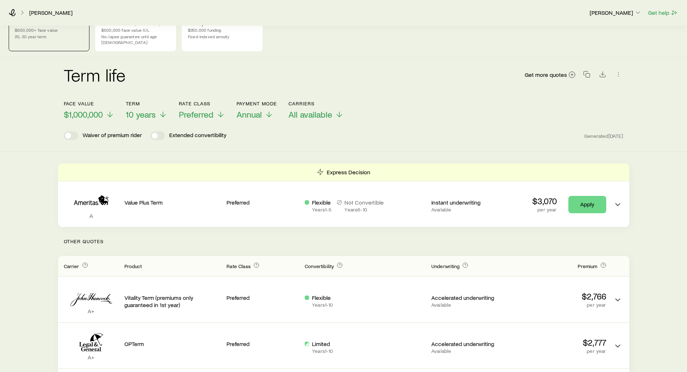
click at [23, 111] on div "Term life Get more quotes Face value $1,000,000 Term 10 years Rate Class Prefer…" at bounding box center [343, 104] width 687 height 94
click at [203, 109] on span "Preferred" at bounding box center [196, 114] width 35 height 10
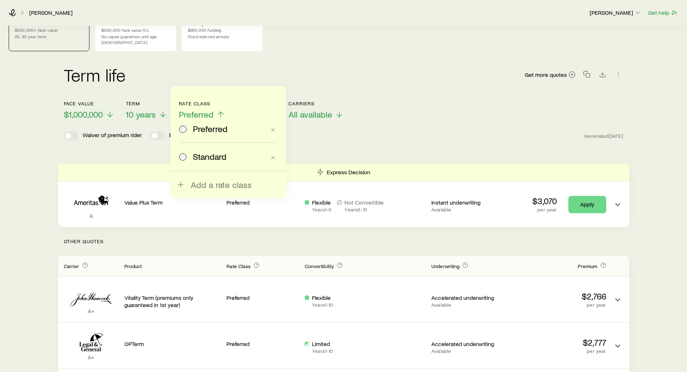
click at [339, 131] on div "Waiver of premium rider Extended convertibility Generated [DATE]" at bounding box center [344, 135] width 560 height 9
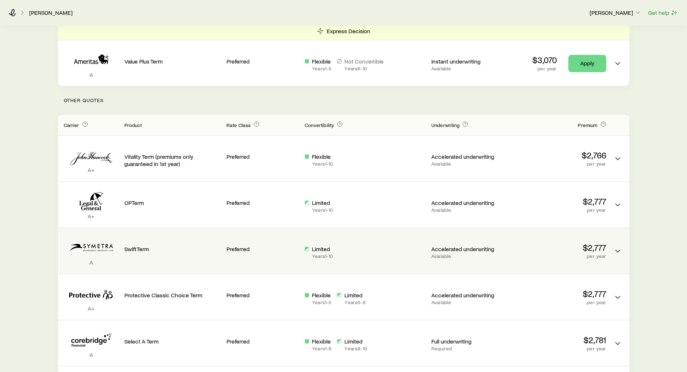
scroll to position [180, 0]
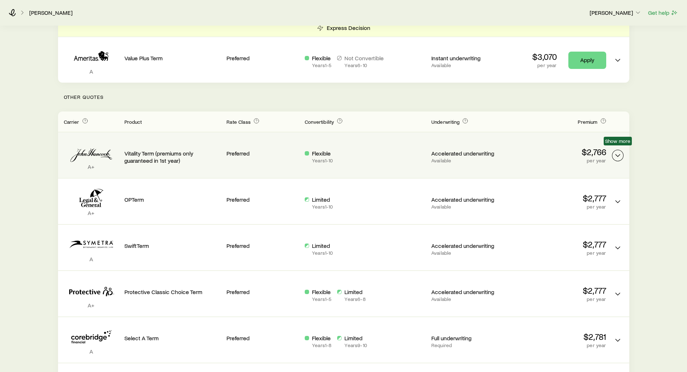
click at [617, 153] on icon "Term quotes" at bounding box center [617, 155] width 9 height 9
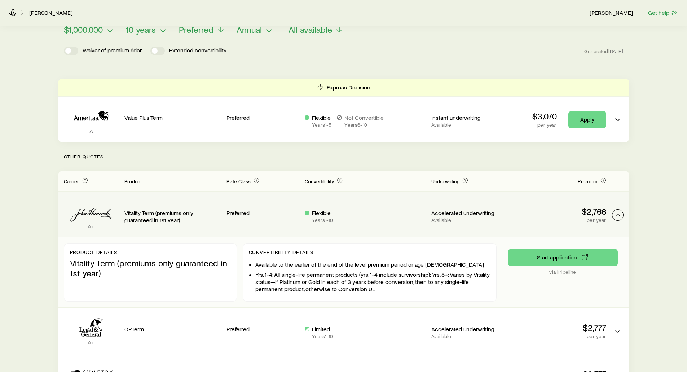
scroll to position [108, 0]
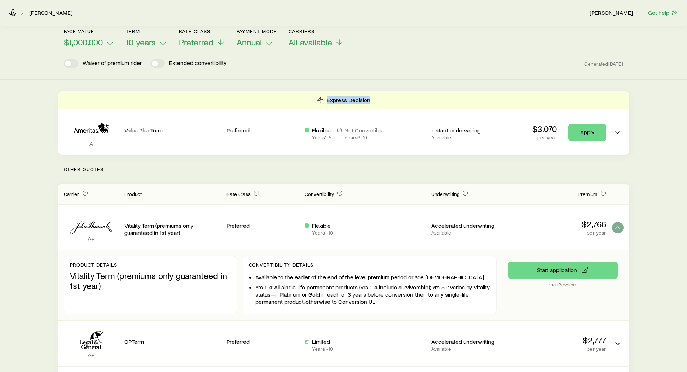
drag, startPoint x: 375, startPoint y: 95, endPoint x: 319, endPoint y: 97, distance: 55.9
click at [319, 97] on div "Express Decision" at bounding box center [343, 99] width 571 height 17
click at [618, 224] on icon "Term quotes" at bounding box center [617, 227] width 9 height 9
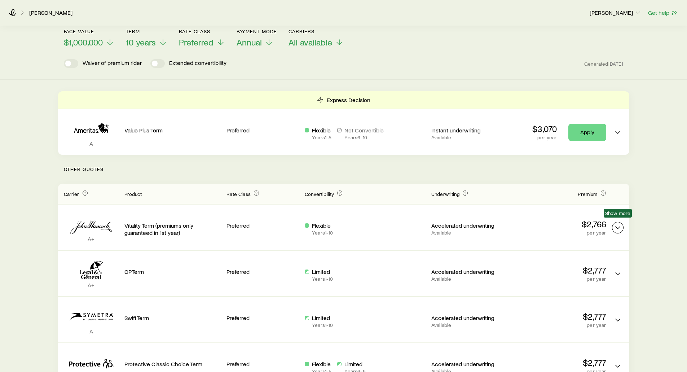
click at [619, 222] on button "Term quotes" at bounding box center [618, 228] width 12 height 12
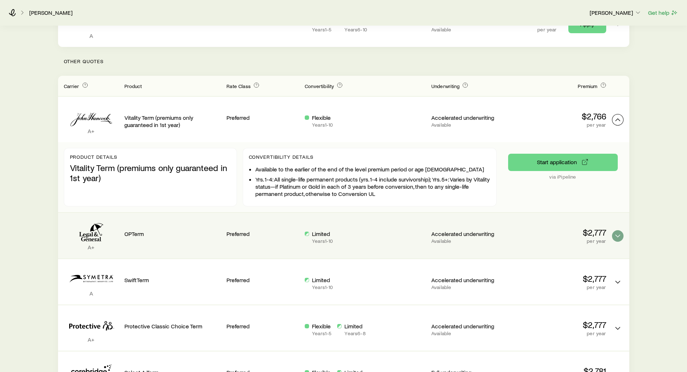
scroll to position [216, 0]
click at [617, 231] on icon "Term quotes" at bounding box center [617, 235] width 9 height 9
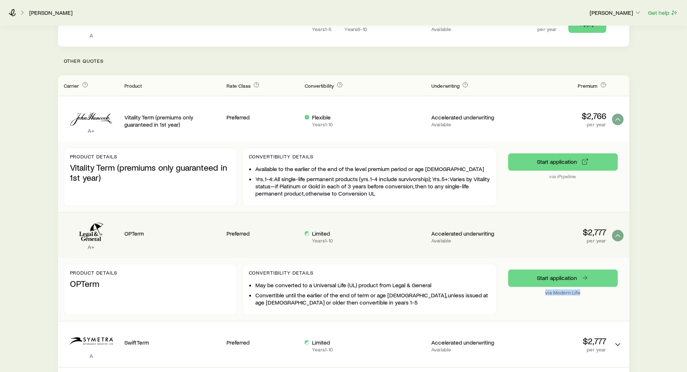
drag, startPoint x: 584, startPoint y: 285, endPoint x: 530, endPoint y: 288, distance: 54.2
click at [530, 290] on p "via Modern Life" at bounding box center [563, 293] width 110 height 6
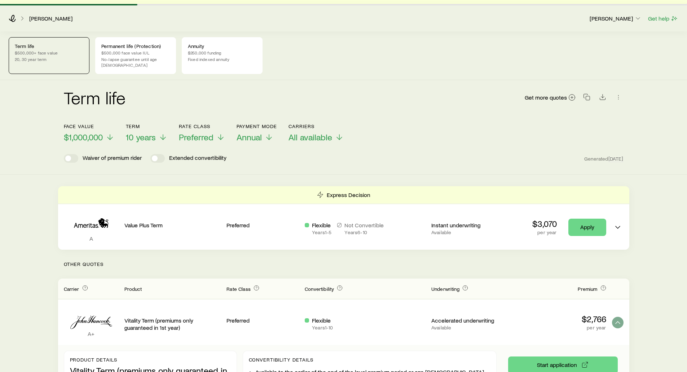
scroll to position [0, 0]
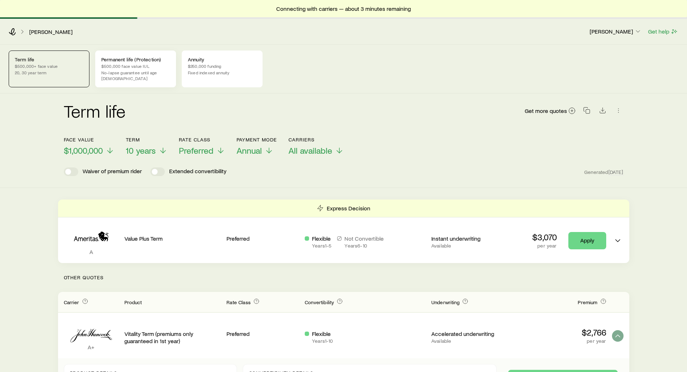
click at [135, 66] on p "$500,000 face value IUL" at bounding box center [135, 66] width 69 height 6
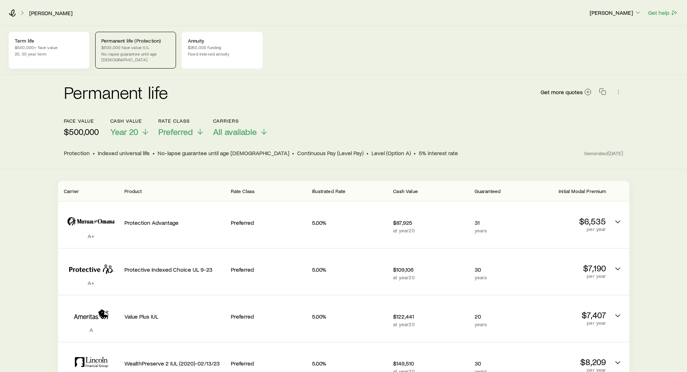
click at [23, 46] on p "$500,000+ face value" at bounding box center [49, 47] width 69 height 6
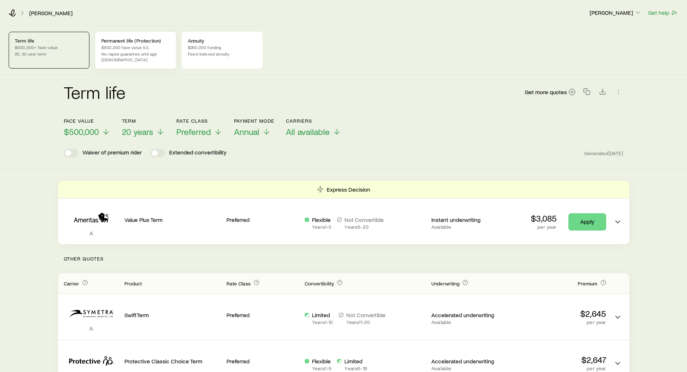
click at [137, 58] on div "Permanent life (Protection) $500,000 face value IUL No-lapse guarantee until ag…" at bounding box center [135, 50] width 81 height 37
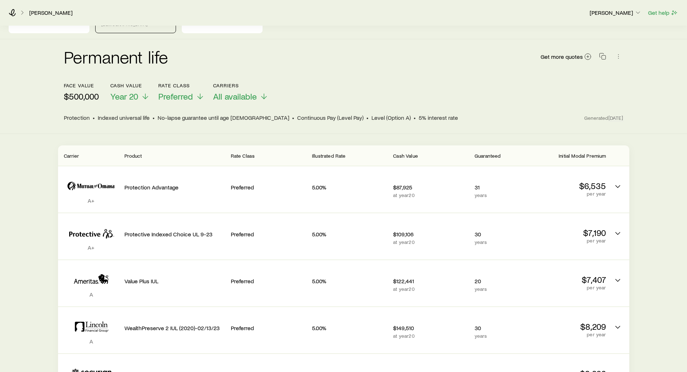
scroll to position [36, 0]
click at [230, 113] on span "No-lapse guarantee until age [DEMOGRAPHIC_DATA]" at bounding box center [224, 116] width 132 height 7
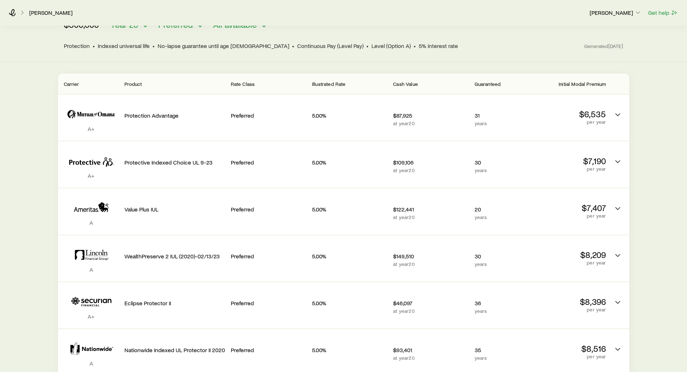
scroll to position [108, 0]
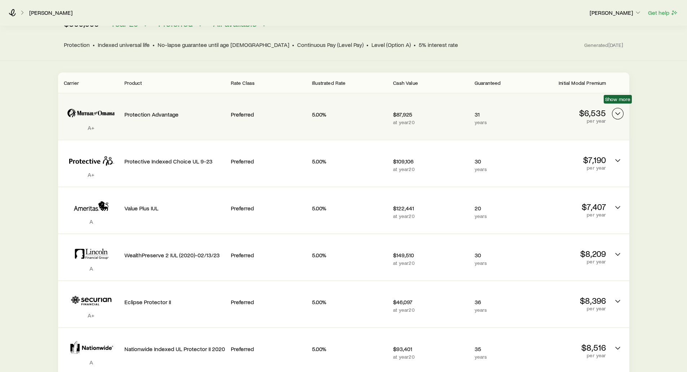
click at [616, 109] on icon "Permanent quotes" at bounding box center [617, 113] width 9 height 9
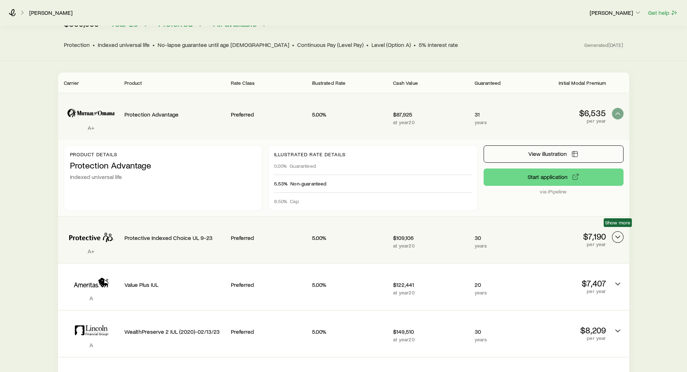
click at [619, 233] on icon "Permanent quotes" at bounding box center [617, 237] width 9 height 9
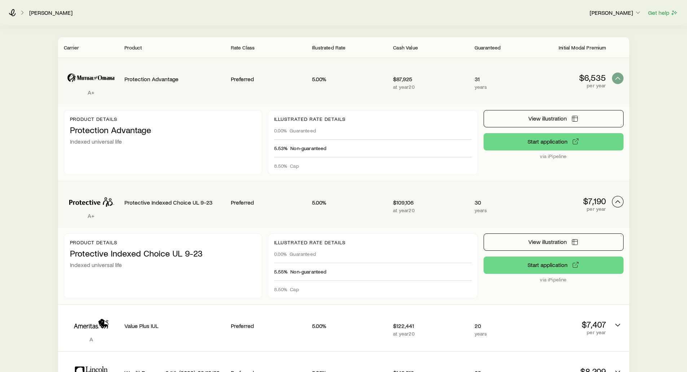
scroll to position [144, 0]
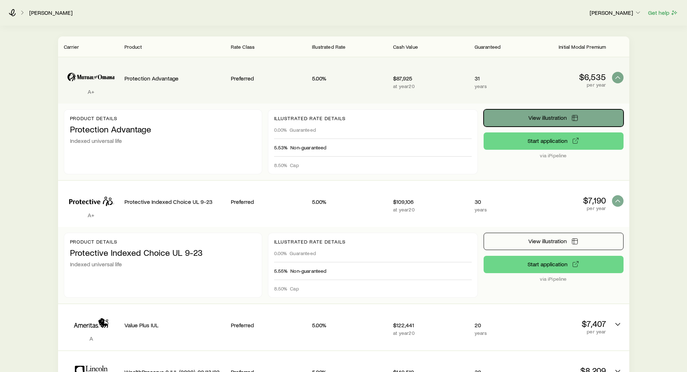
click at [535, 115] on span "View illustration" at bounding box center [547, 118] width 39 height 6
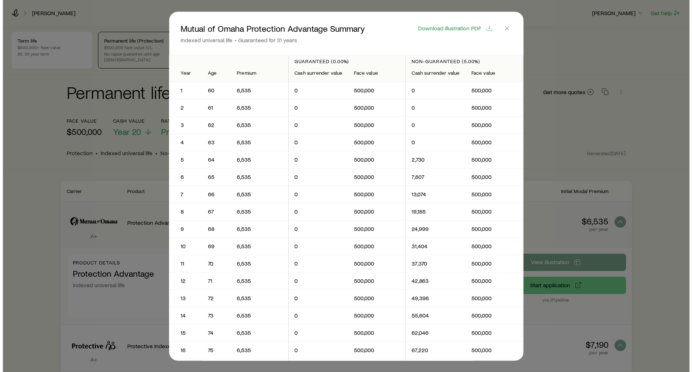
scroll to position [0, 0]
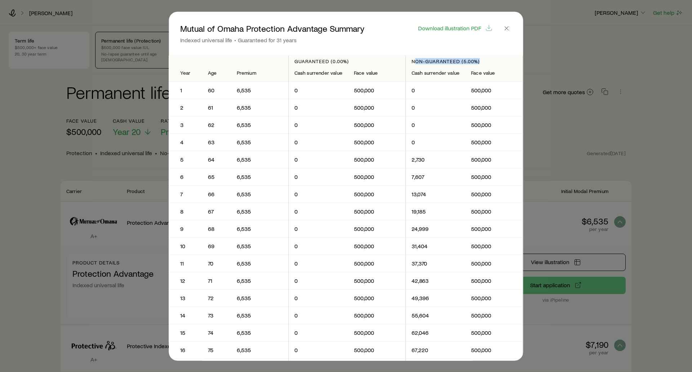
drag, startPoint x: 481, startPoint y: 61, endPoint x: 413, endPoint y: 62, distance: 67.8
click at [413, 62] on p "Non-guaranteed (5.00%)" at bounding box center [464, 61] width 105 height 6
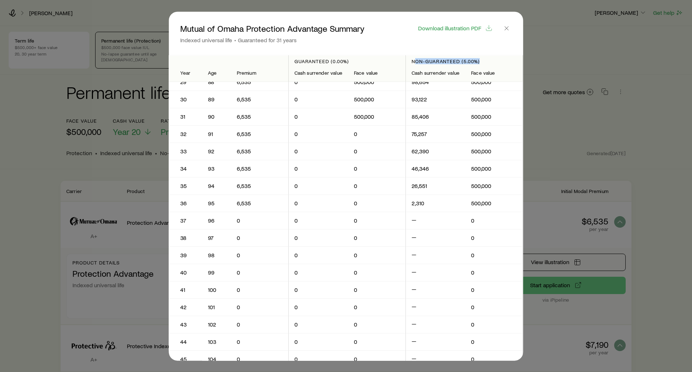
scroll to position [505, 0]
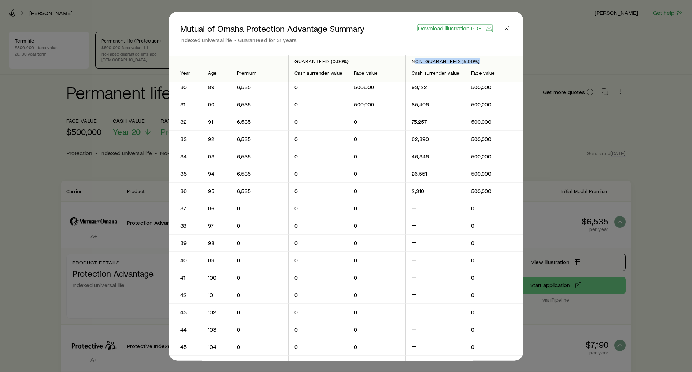
click at [450, 27] on span "Download illustration PDF" at bounding box center [449, 28] width 63 height 6
click at [507, 28] on icon "button" at bounding box center [506, 28] width 7 height 7
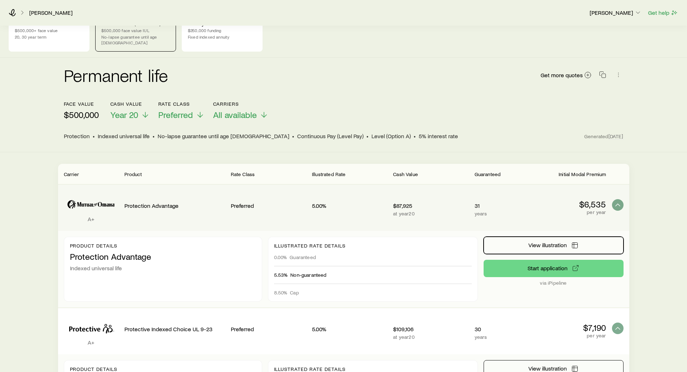
scroll to position [0, 0]
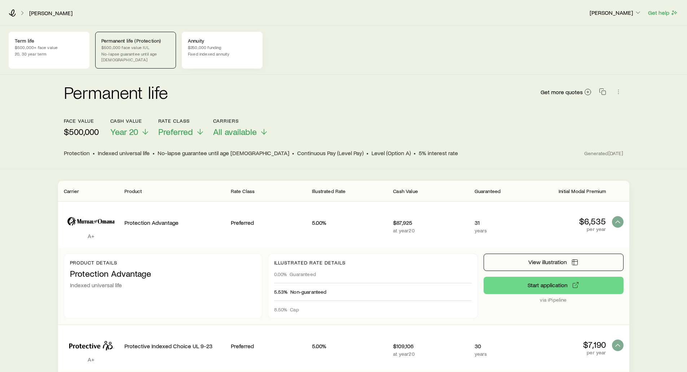
click at [224, 47] on p "$250,000 funding" at bounding box center [222, 47] width 69 height 6
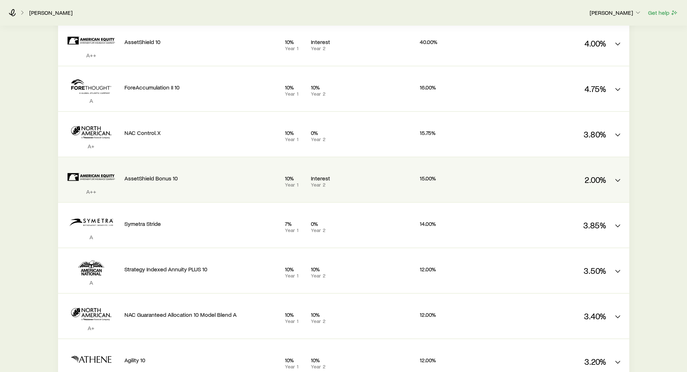
scroll to position [180, 0]
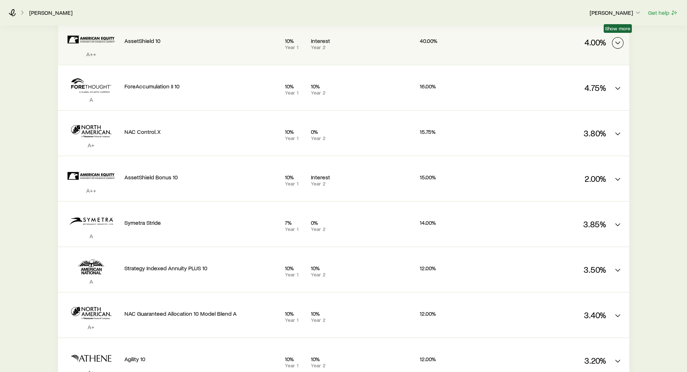
click at [616, 39] on icon "FIA quotes" at bounding box center [617, 43] width 9 height 9
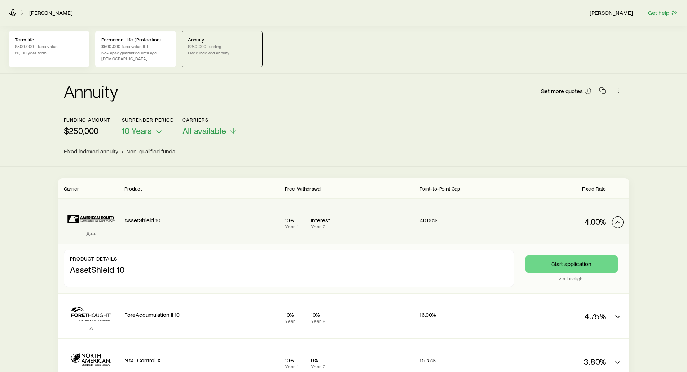
scroll to position [0, 0]
click at [13, 14] on icon at bounding box center [12, 12] width 7 height 7
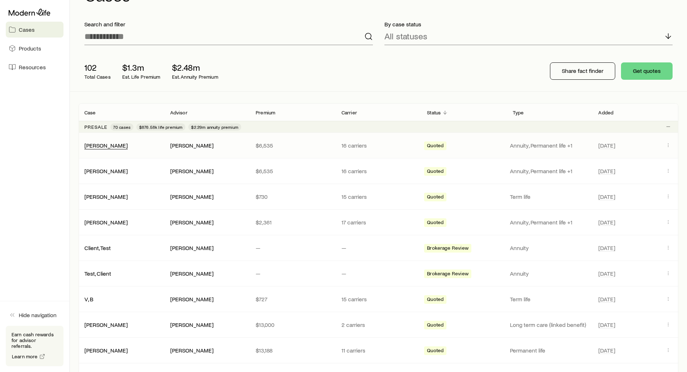
scroll to position [36, 0]
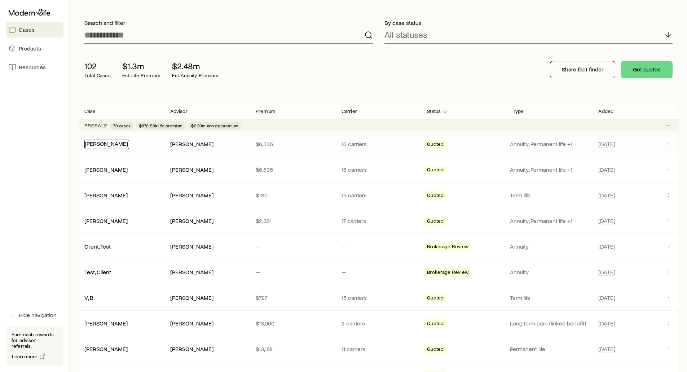
click at [101, 147] on div "[PERSON_NAME]" at bounding box center [106, 144] width 45 height 9
click at [101, 147] on div "[PERSON_NAME]" at bounding box center [105, 144] width 43 height 8
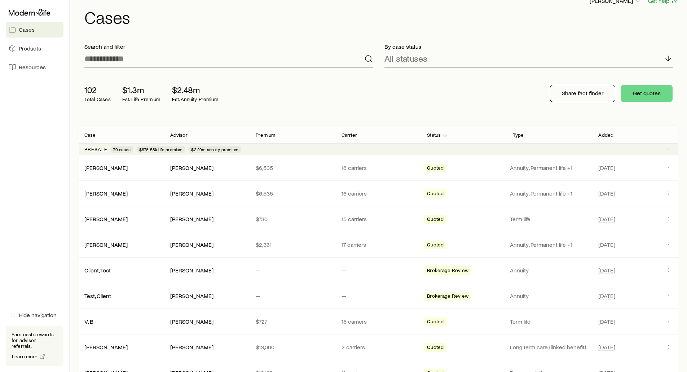
scroll to position [0, 0]
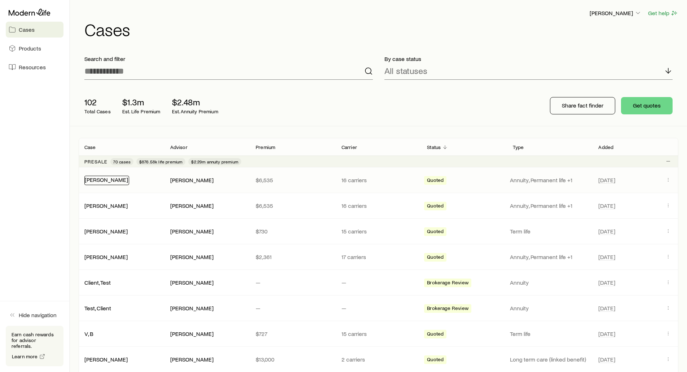
click at [98, 178] on link "[PERSON_NAME]" at bounding box center [106, 179] width 43 height 7
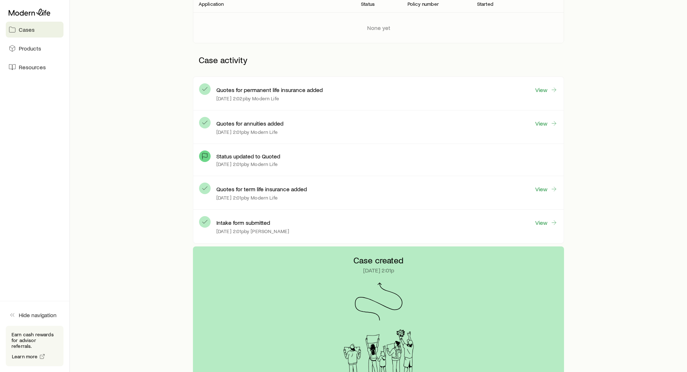
scroll to position [144, 0]
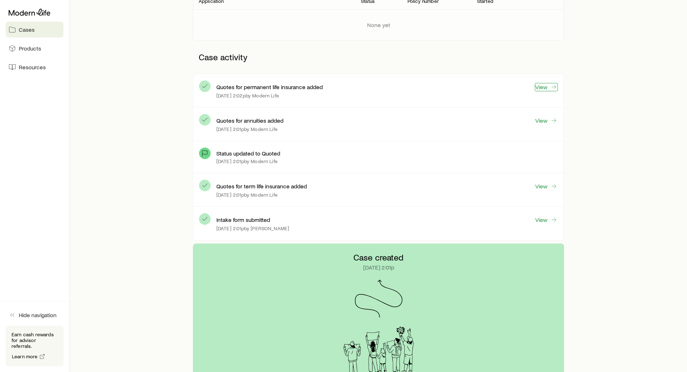
click at [539, 86] on link "View" at bounding box center [546, 87] width 23 height 8
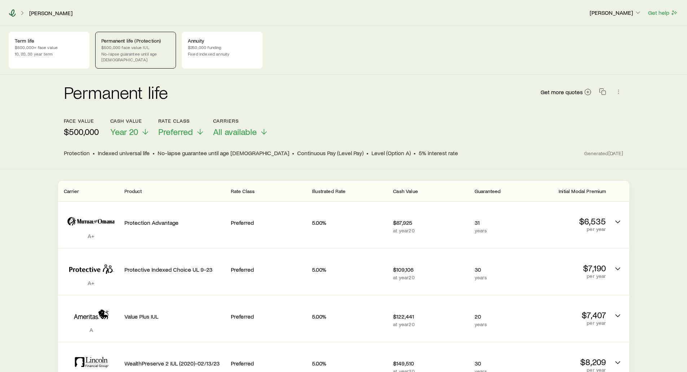
click at [11, 12] on icon at bounding box center [12, 12] width 7 height 7
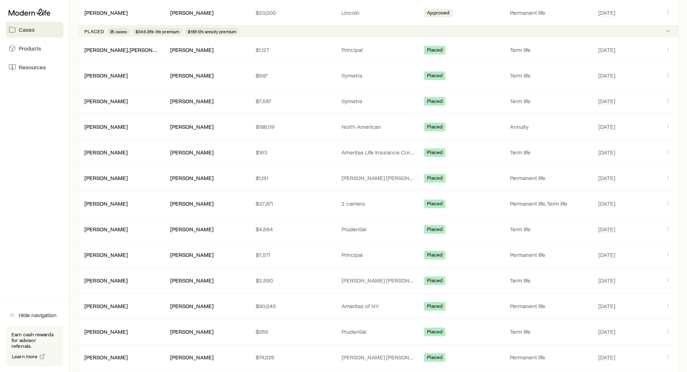
scroll to position [901, 0]
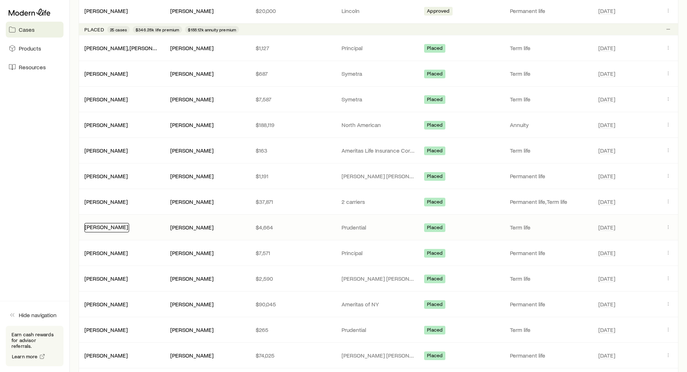
click at [106, 226] on link "[PERSON_NAME]" at bounding box center [106, 226] width 43 height 7
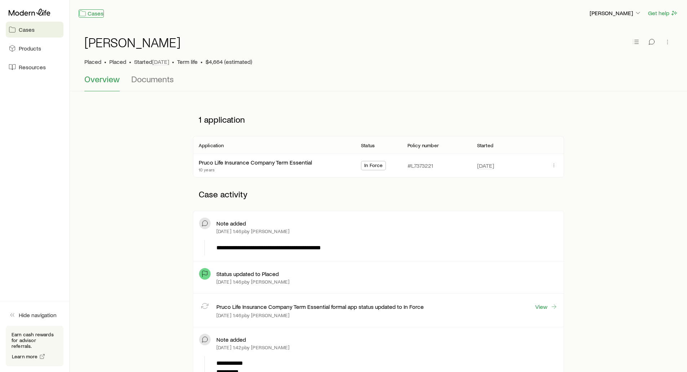
click at [90, 13] on link "Cases" at bounding box center [91, 13] width 25 height 8
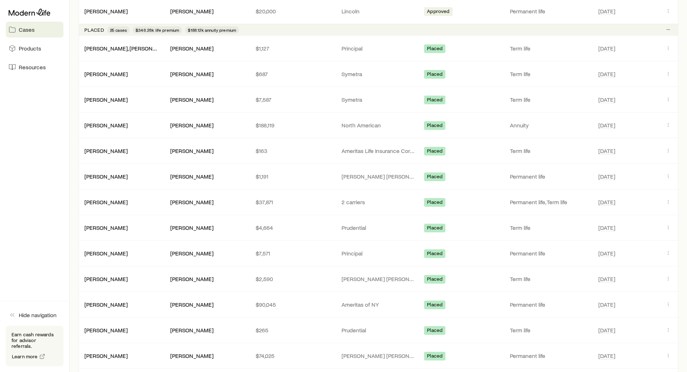
scroll to position [901, 0]
click at [103, 175] on link "[PERSON_NAME]" at bounding box center [106, 175] width 43 height 7
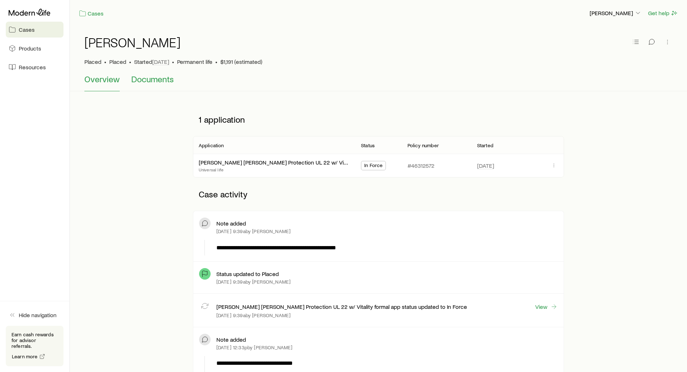
click at [144, 79] on span "Documents" at bounding box center [152, 79] width 43 height 10
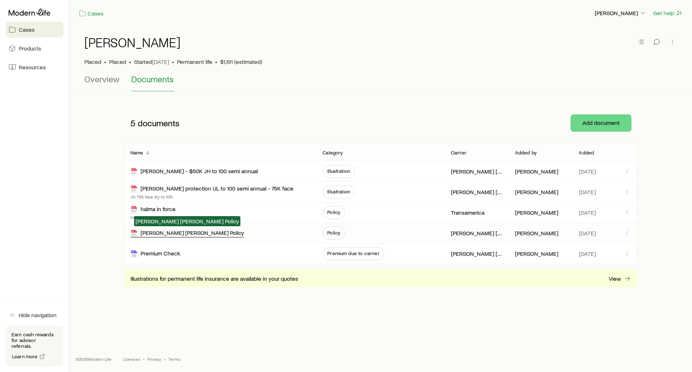
click at [165, 232] on div "[PERSON_NAME] [PERSON_NAME] Policy" at bounding box center [188, 233] width 114 height 8
click at [27, 13] on icon at bounding box center [30, 12] width 42 height 7
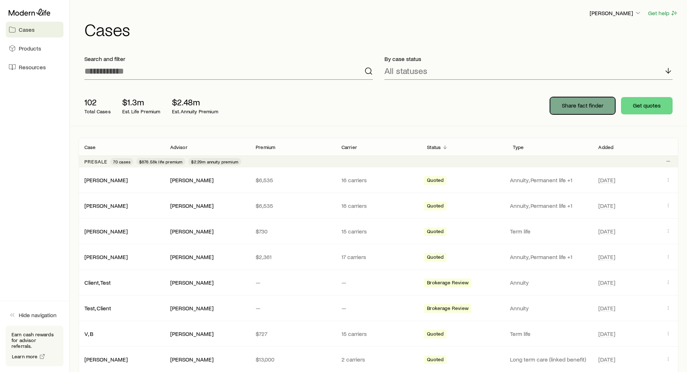
click at [575, 112] on button "Share fact finder" at bounding box center [582, 105] width 65 height 17
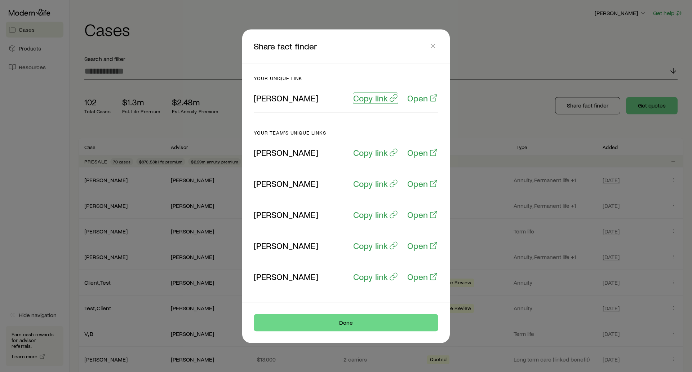
click at [375, 97] on p "Copy link" at bounding box center [370, 98] width 35 height 10
click at [416, 99] on p "Open" at bounding box center [417, 98] width 21 height 10
click at [372, 101] on p "Copy link" at bounding box center [370, 98] width 35 height 10
click at [431, 45] on icon "button" at bounding box center [433, 45] width 7 height 7
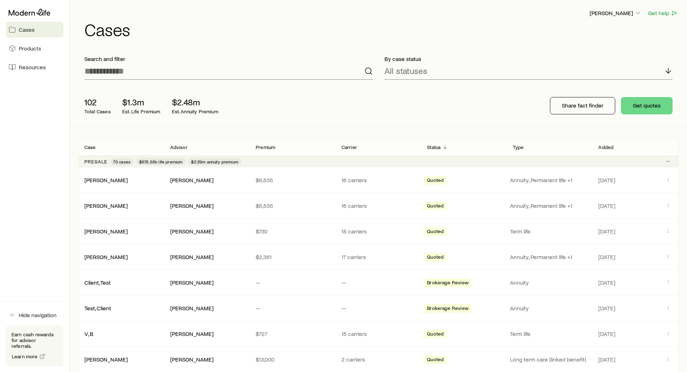
click at [281, 36] on h1 "Cases" at bounding box center [381, 29] width 594 height 17
click at [63, 131] on aside "Cases Products Resources Hide navigation Earn cash rewards for advisor referral…" at bounding box center [35, 186] width 70 height 372
click at [39, 131] on aside "Cases Products Resources Hide navigation Earn cash rewards for advisor referral…" at bounding box center [35, 186] width 70 height 372
click at [199, 55] on div "Search and filter" at bounding box center [229, 67] width 300 height 36
click at [233, 57] on p "Search and filter" at bounding box center [228, 58] width 288 height 7
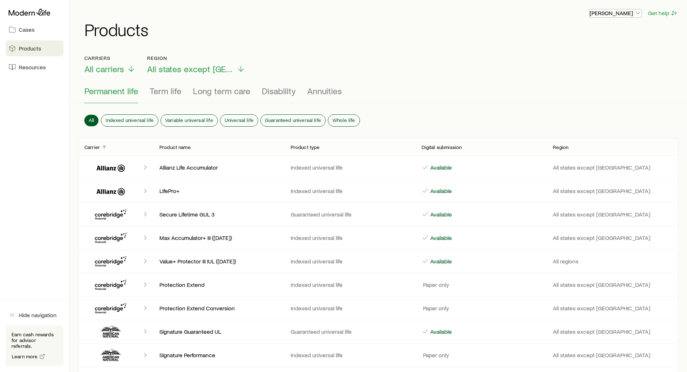
click at [601, 12] on p "[PERSON_NAME]" at bounding box center [615, 12] width 52 height 7
click at [578, 90] on span "Sign out" at bounding box center [581, 86] width 20 height 7
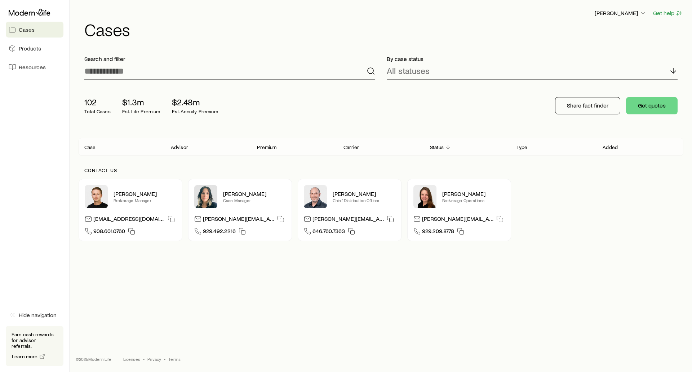
click at [601, 17] on header "Frank Peterson Get help Cases" at bounding box center [381, 23] width 605 height 29
click at [607, 15] on p "[PERSON_NAME]" at bounding box center [621, 12] width 52 height 7
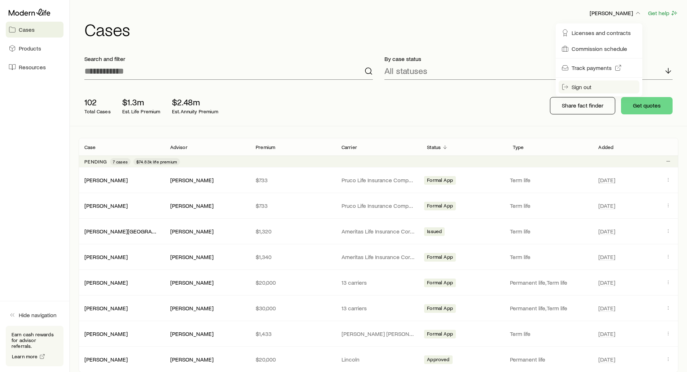
click at [587, 91] on button "Sign out" at bounding box center [598, 86] width 81 height 13
